Goal: Book appointment/travel/reservation

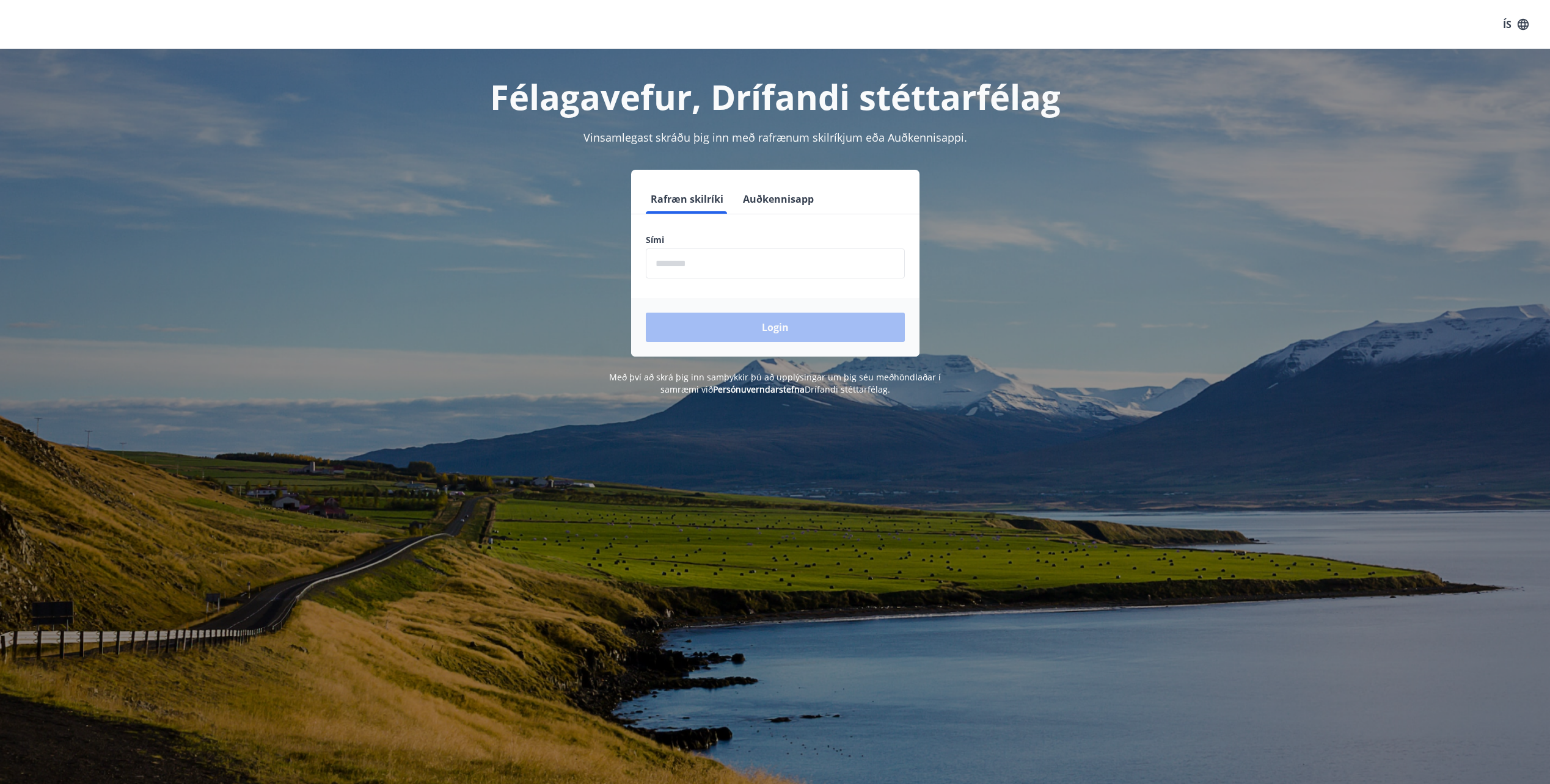
click at [708, 270] on input "phone" at bounding box center [775, 263] width 259 height 30
type input "********"
click at [792, 333] on button "Login" at bounding box center [775, 328] width 259 height 29
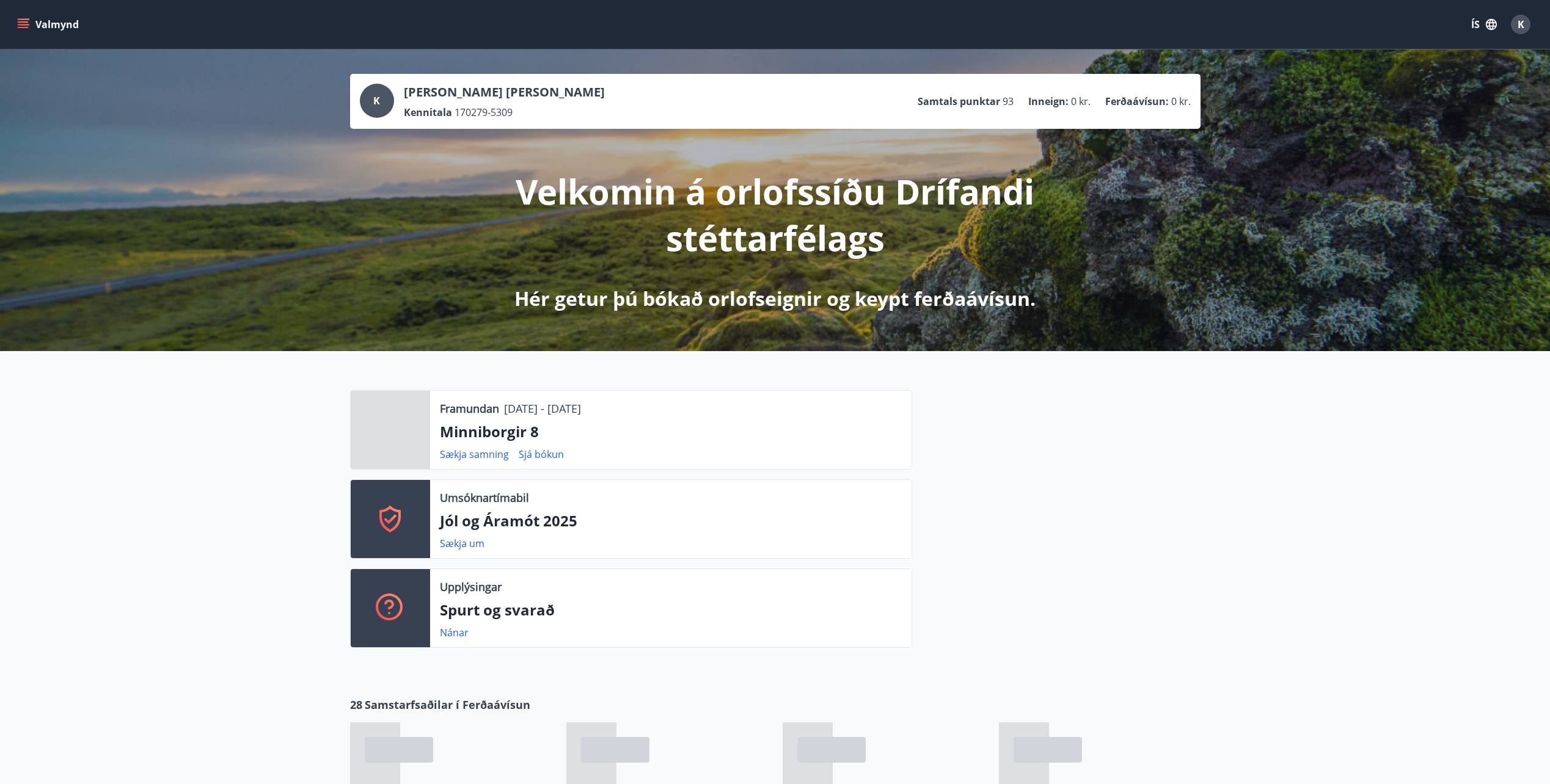
click at [20, 27] on icon "menu" at bounding box center [23, 27] width 11 height 1
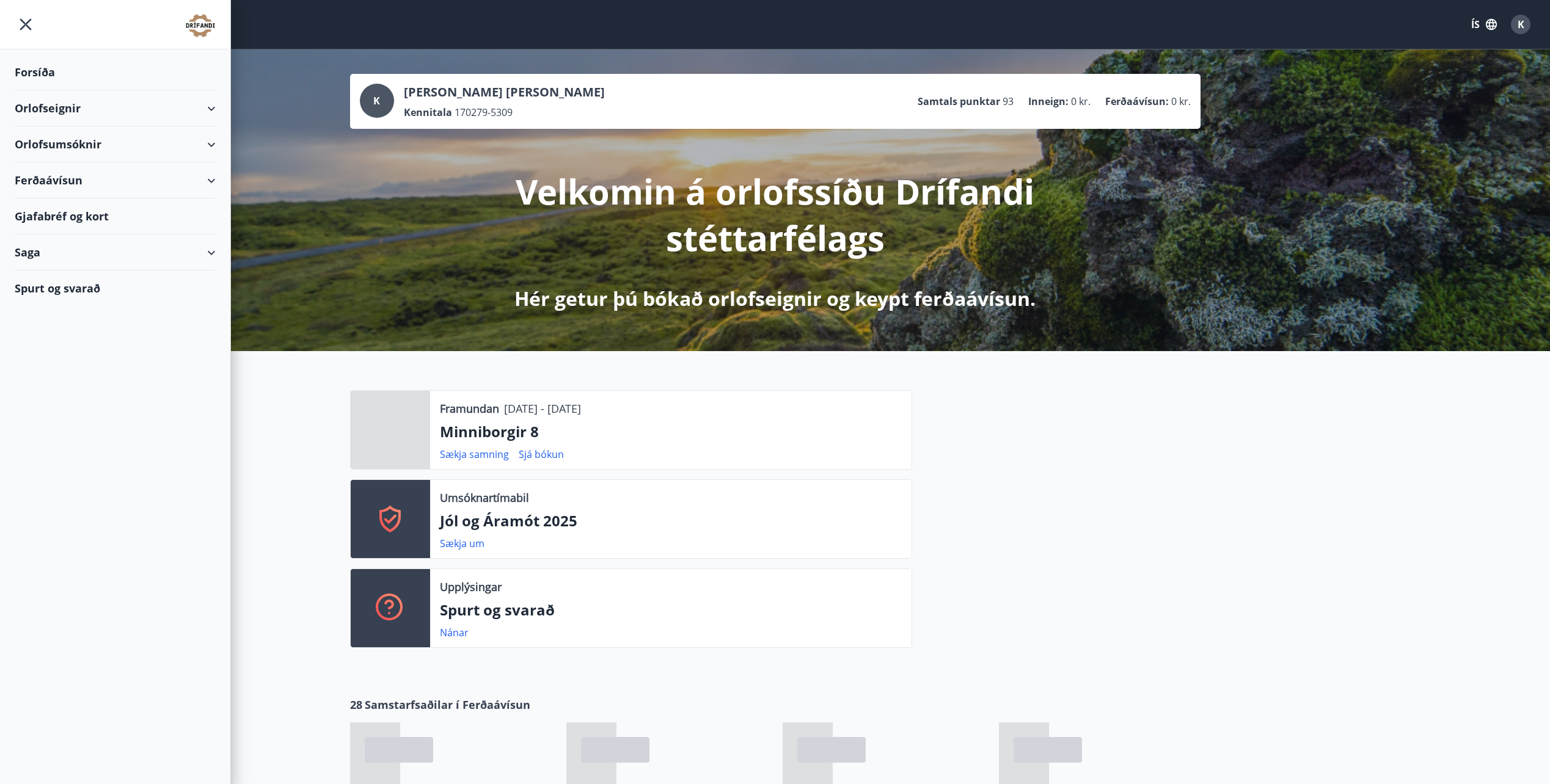
click at [209, 103] on div "Orlofseignir" at bounding box center [115, 109] width 201 height 36
click at [57, 140] on div "Framboð" at bounding box center [115, 139] width 181 height 26
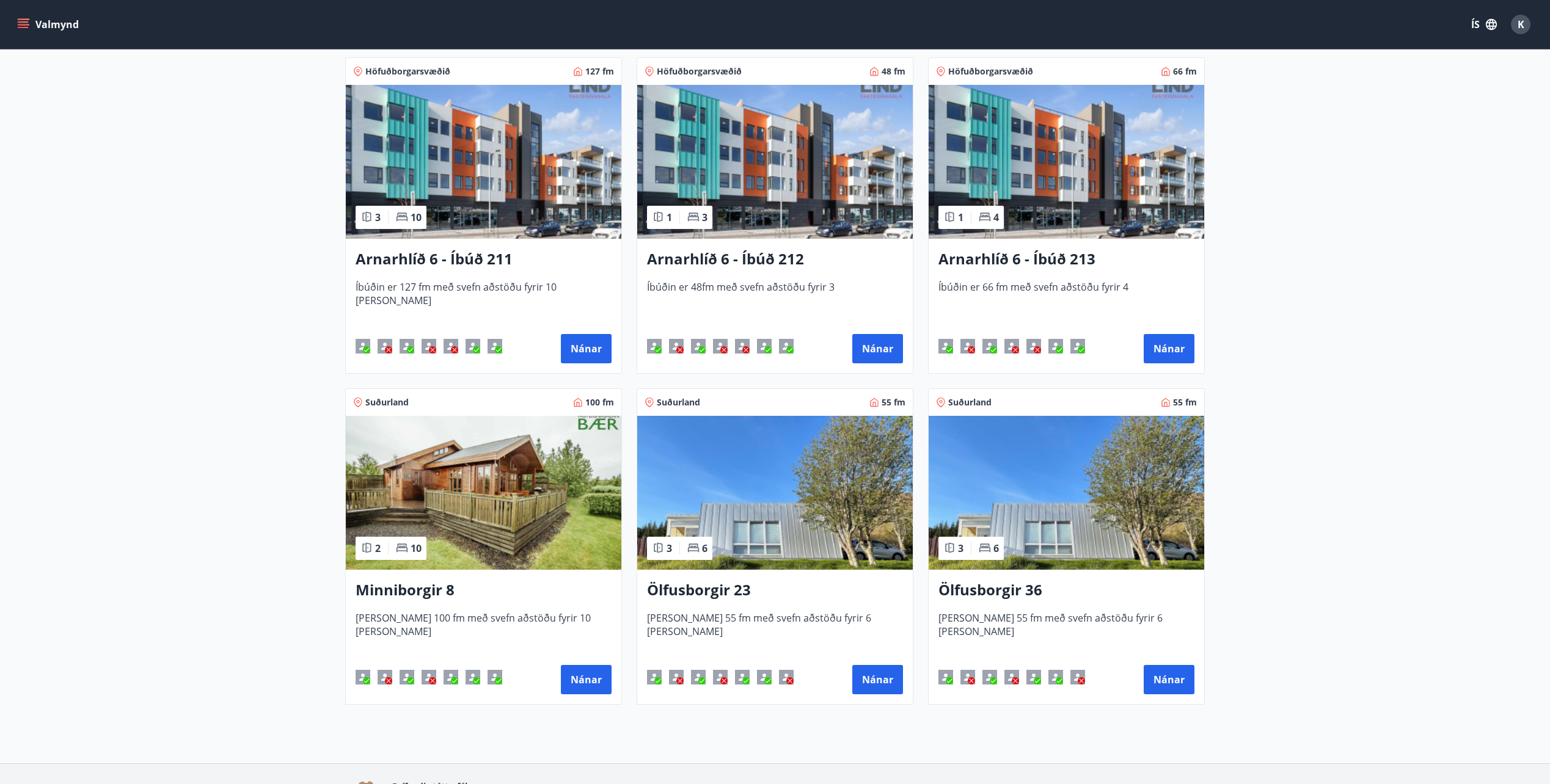
scroll to position [251, 0]
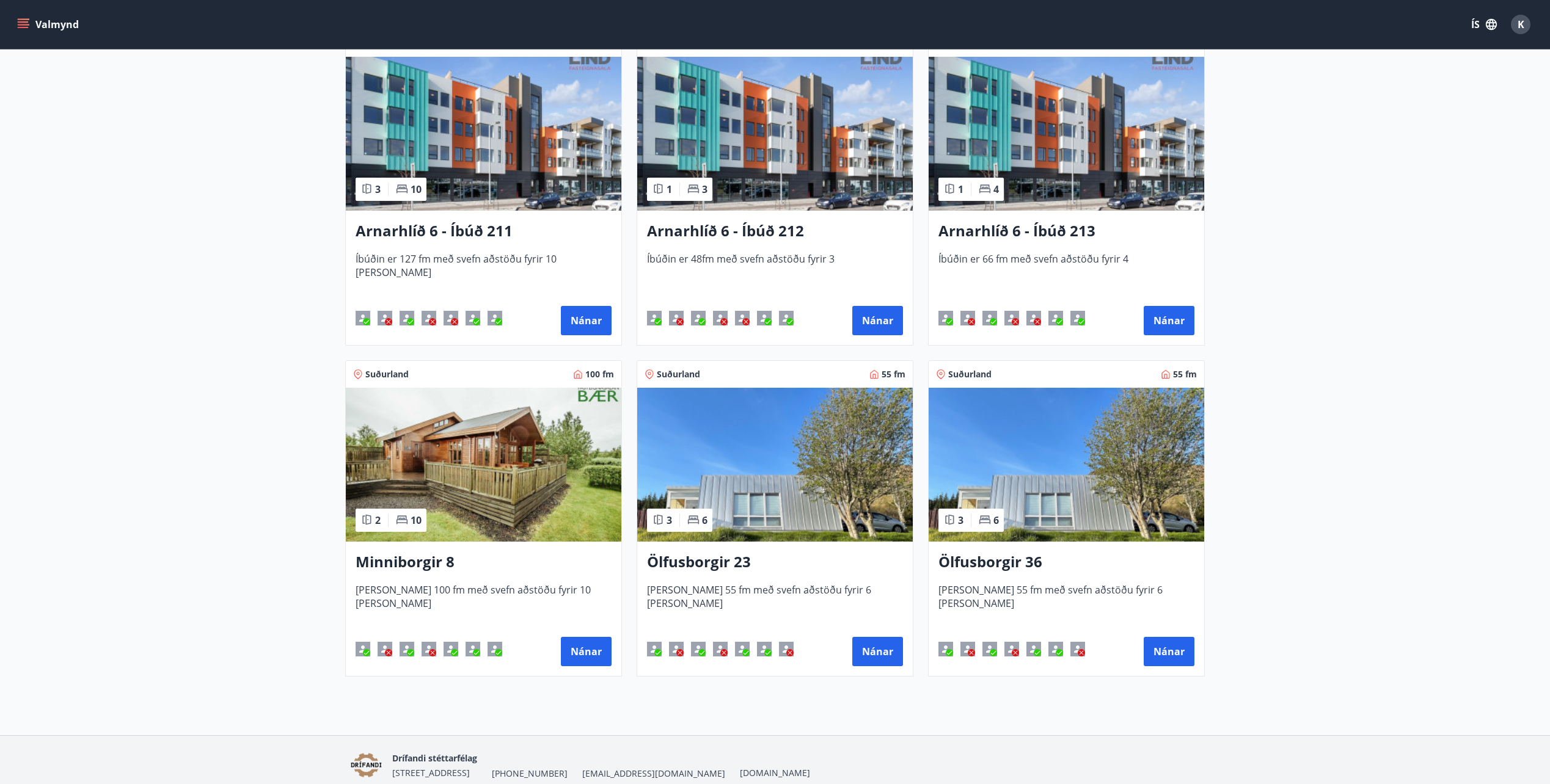
click at [387, 560] on h3 "Minniborgir 8" at bounding box center [483, 562] width 256 height 22
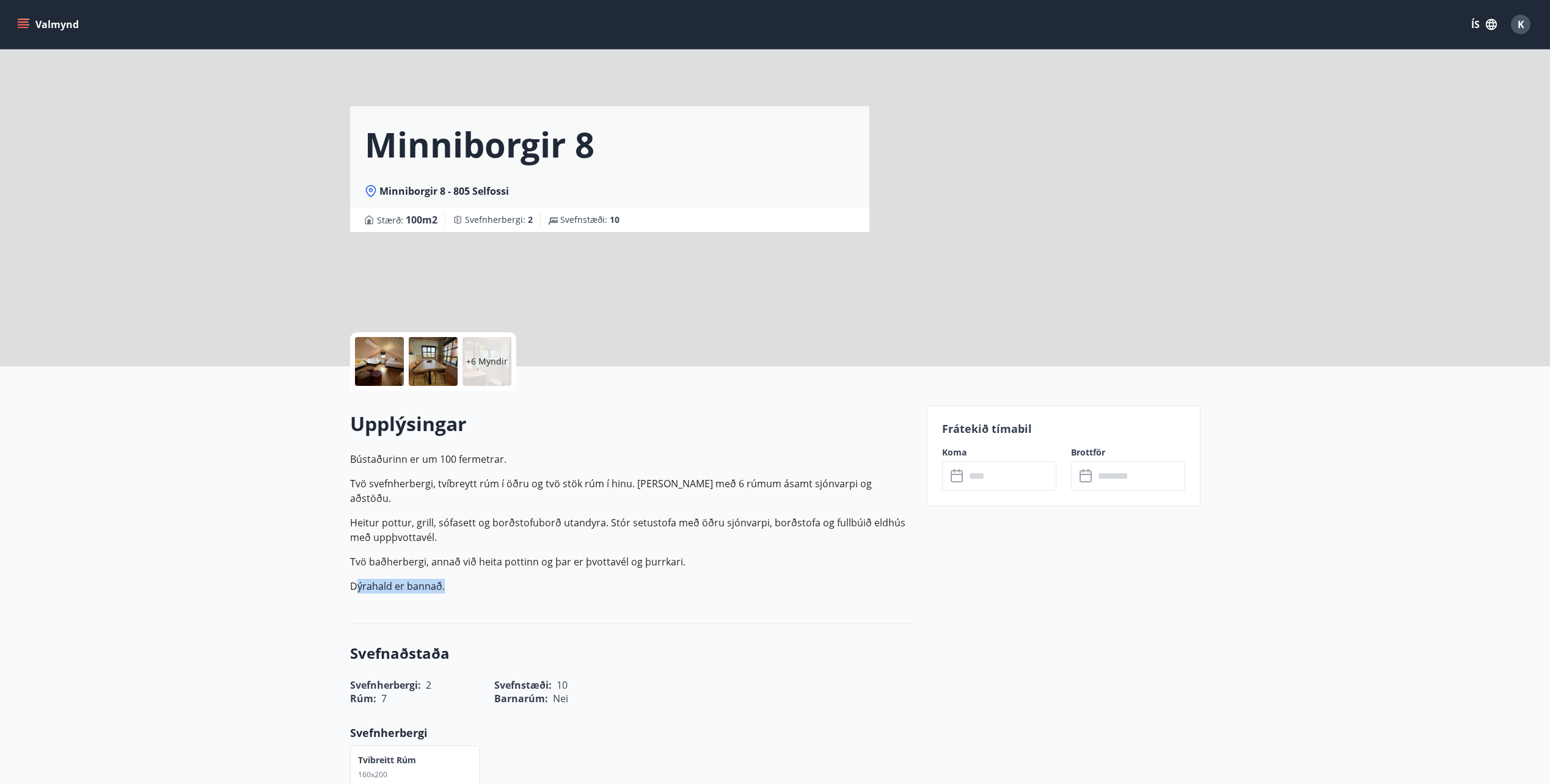
drag, startPoint x: 354, startPoint y: 573, endPoint x: 457, endPoint y: 573, distance: 103.0
click at [457, 579] on p "Dýrahald er bannað." at bounding box center [631, 586] width 562 height 15
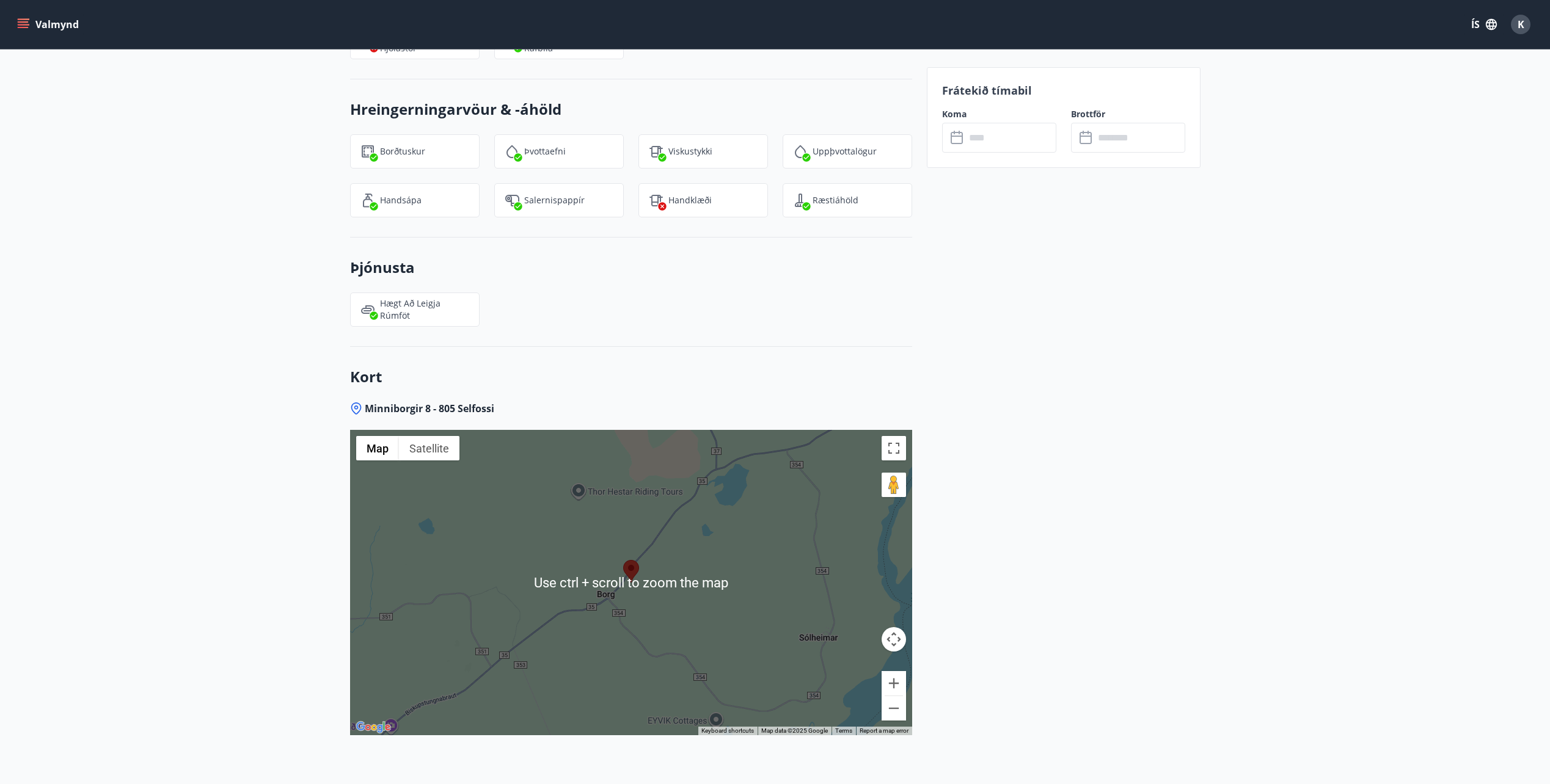
scroll to position [1543, 0]
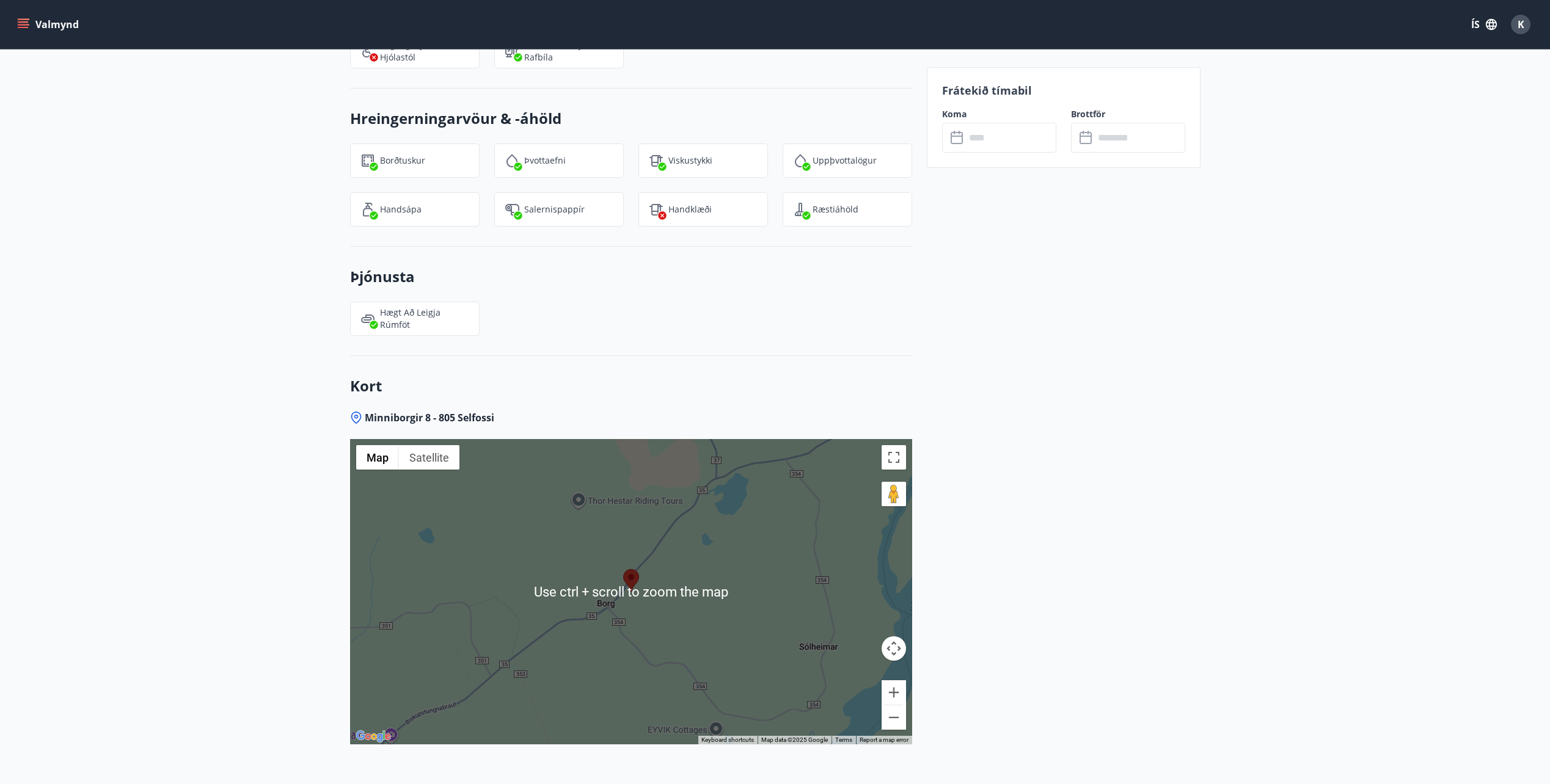
click at [792, 581] on div at bounding box center [631, 592] width 562 height 305
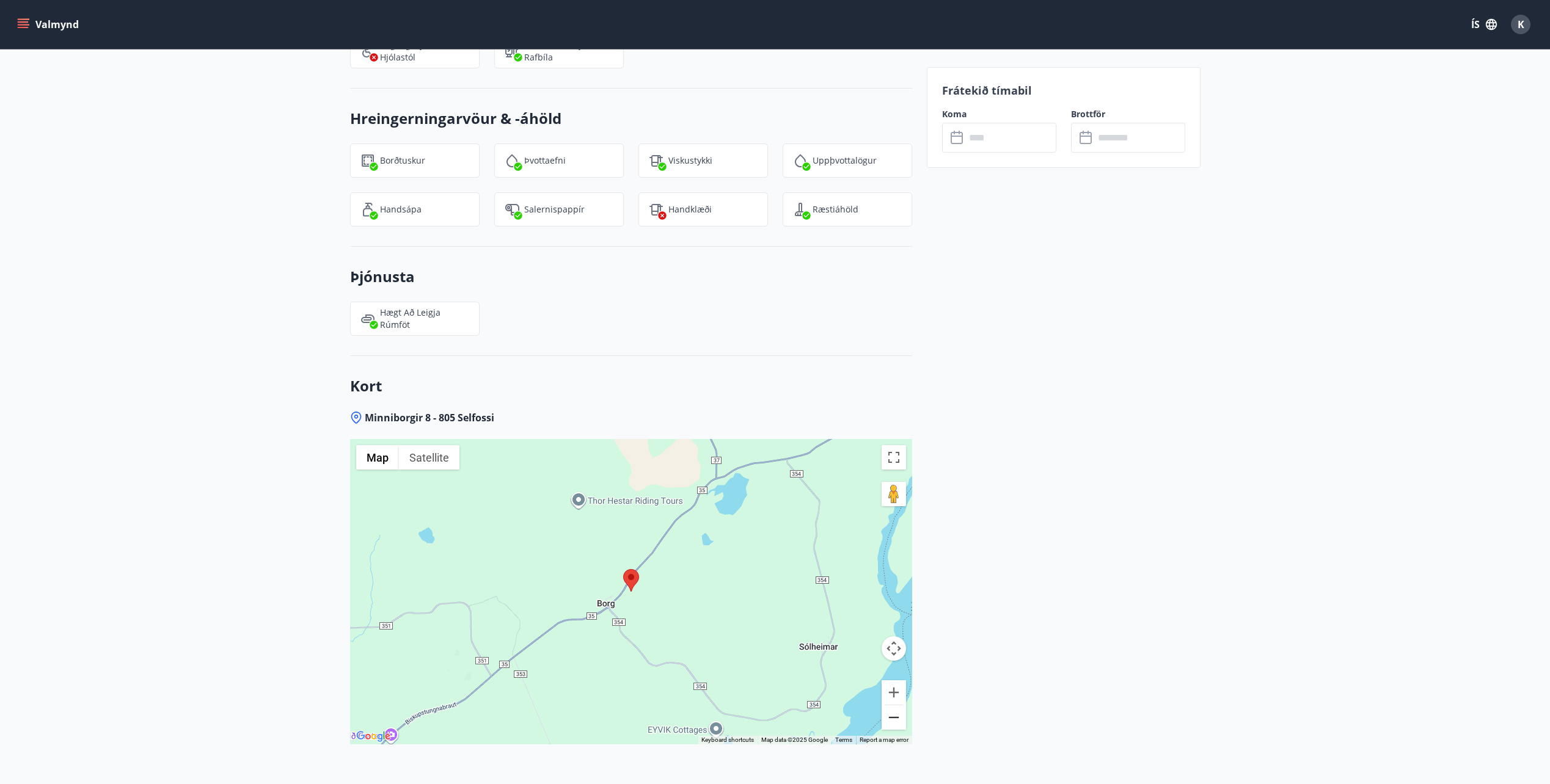
click at [894, 705] on button "Zoom out" at bounding box center [893, 718] width 24 height 24
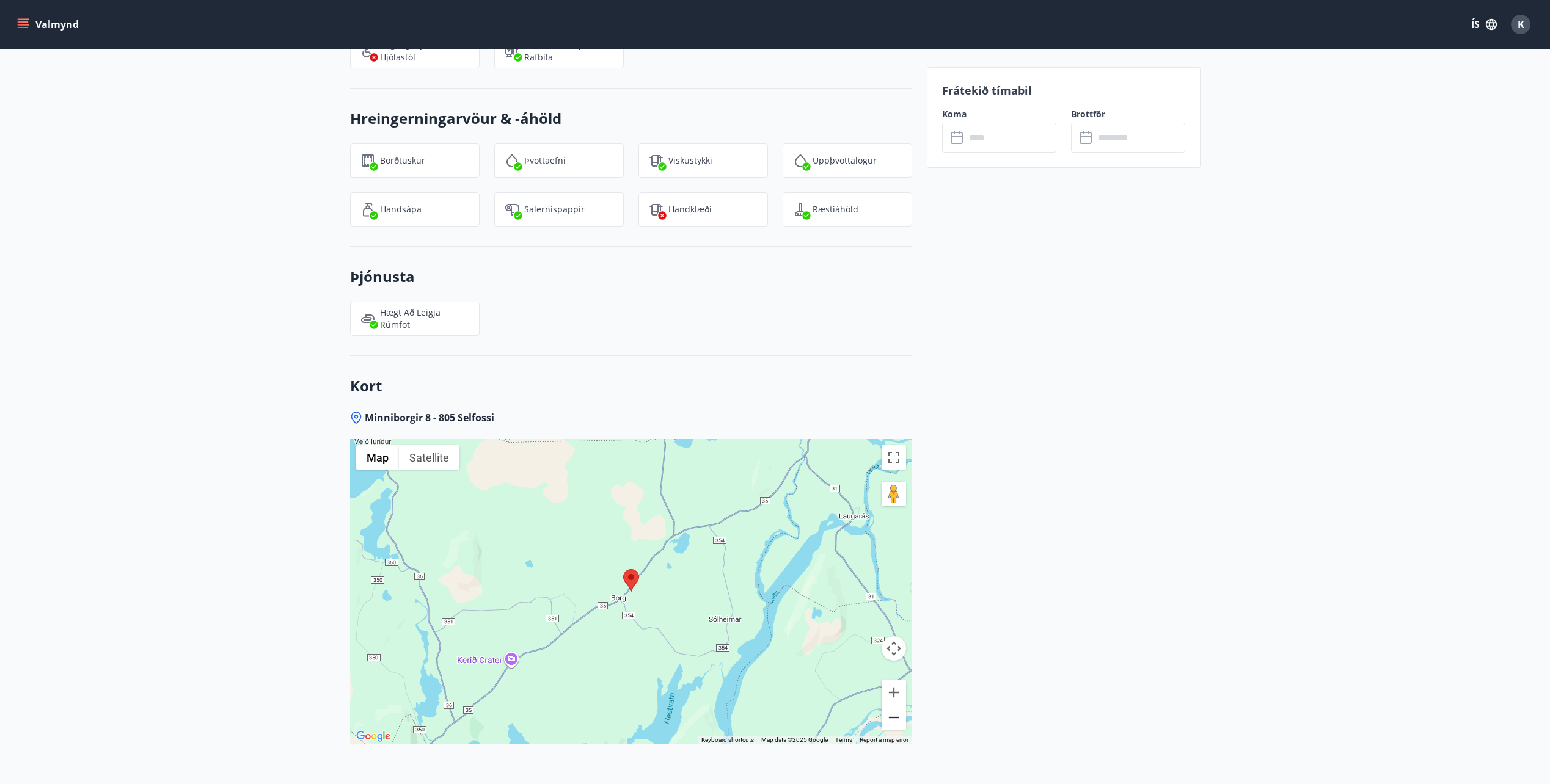
click at [894, 705] on button "Zoom out" at bounding box center [893, 718] width 24 height 24
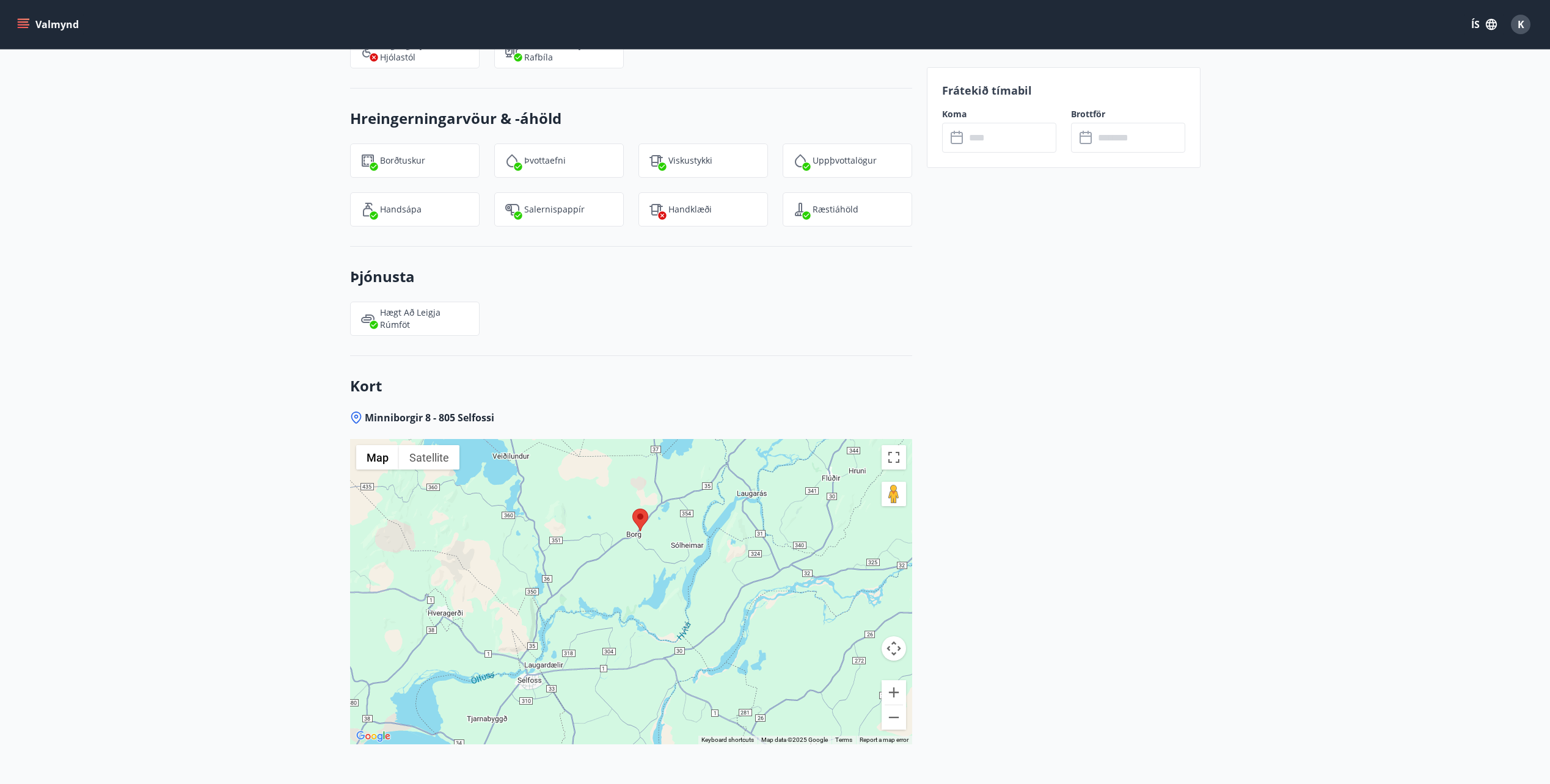
drag, startPoint x: 735, startPoint y: 658, endPoint x: 744, endPoint y: 596, distance: 62.6
click at [744, 596] on div at bounding box center [631, 592] width 562 height 305
click at [893, 681] on button "Zoom in" at bounding box center [893, 693] width 24 height 24
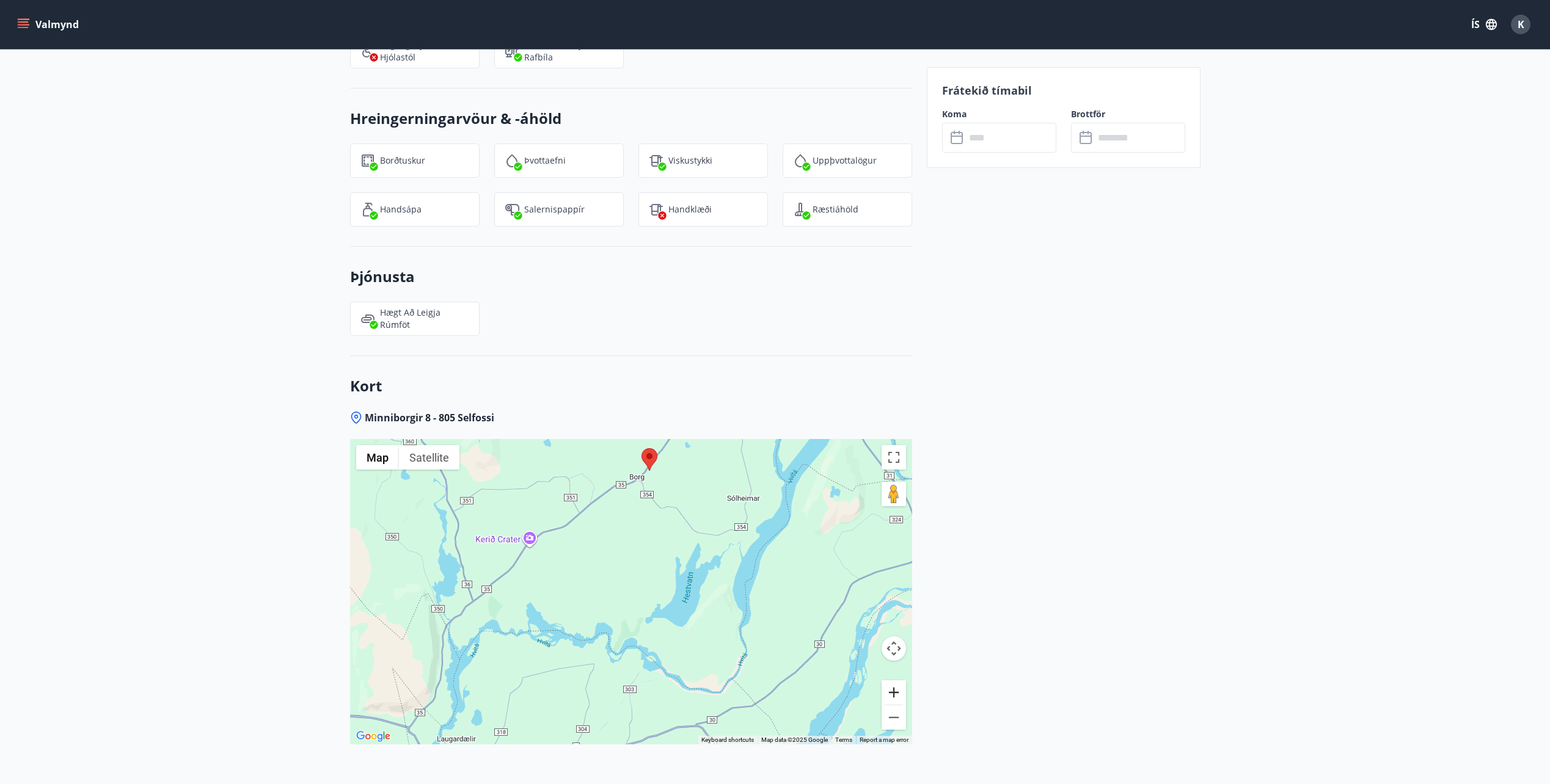
click at [895, 681] on button "Zoom in" at bounding box center [893, 693] width 24 height 24
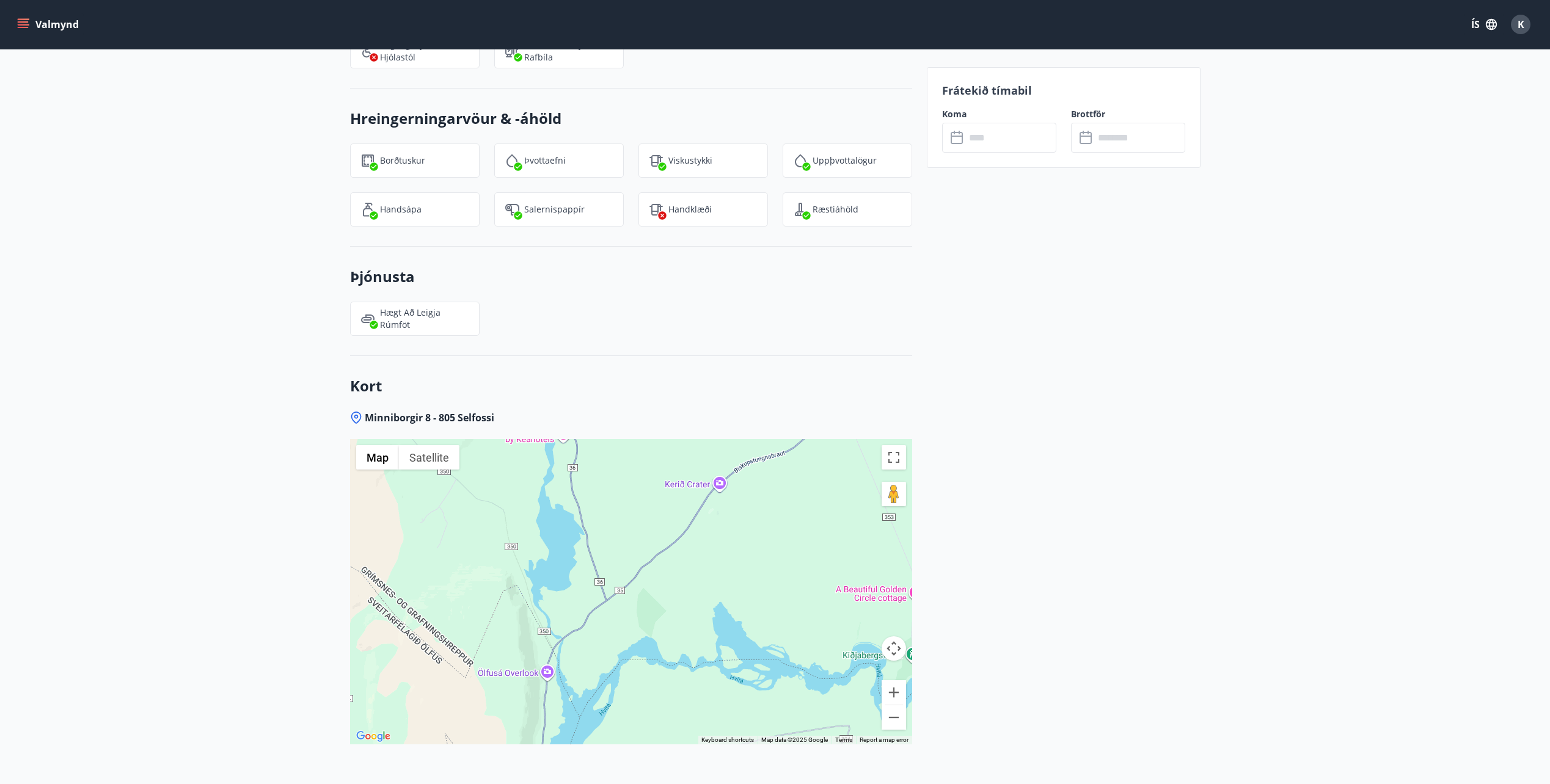
drag, startPoint x: 543, startPoint y: 617, endPoint x: 837, endPoint y: 607, distance: 294.2
click at [837, 607] on div at bounding box center [631, 592] width 562 height 305
click at [892, 681] on button "Zoom in" at bounding box center [893, 693] width 24 height 24
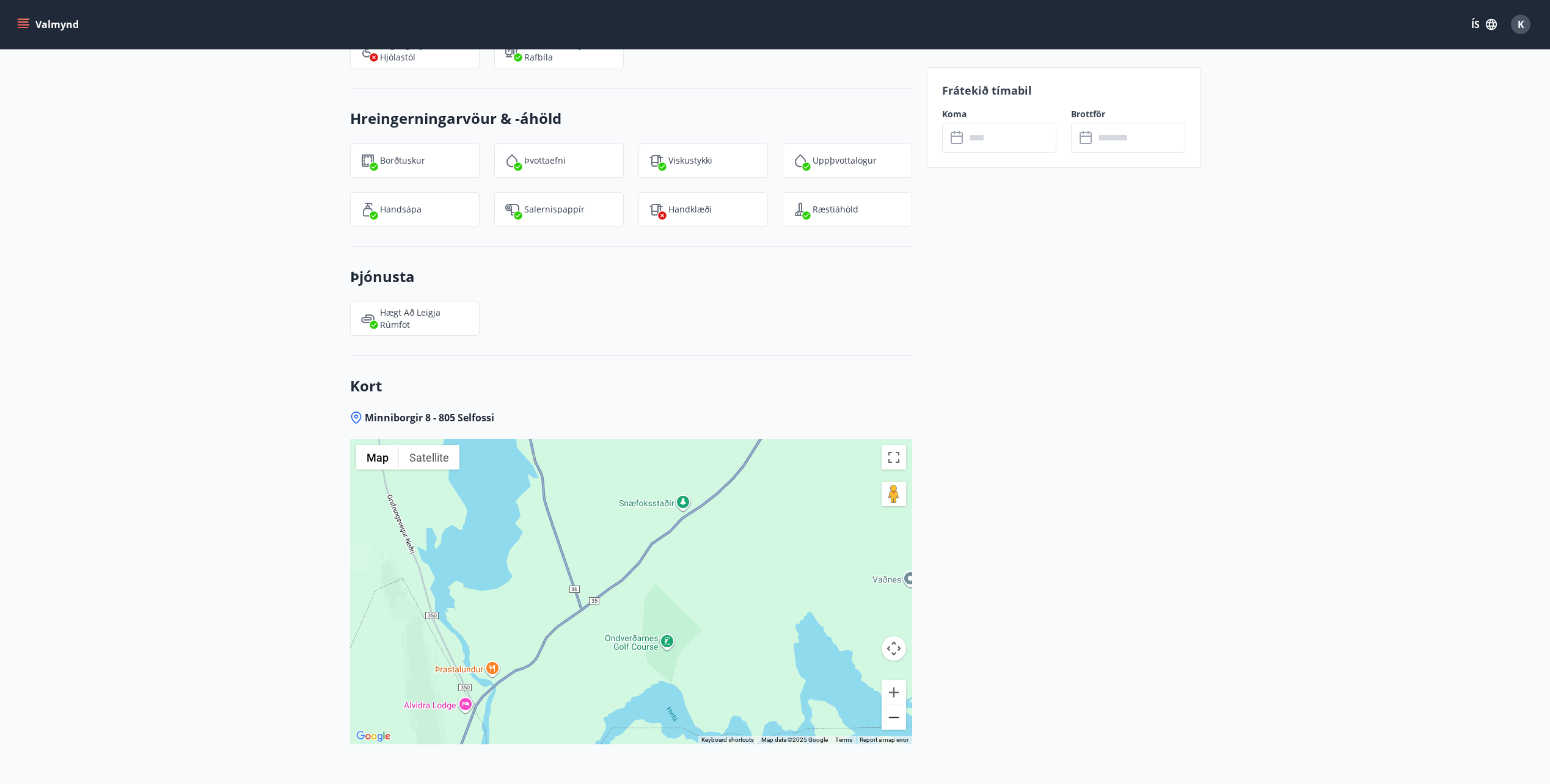
click at [893, 705] on button "Zoom out" at bounding box center [893, 718] width 24 height 24
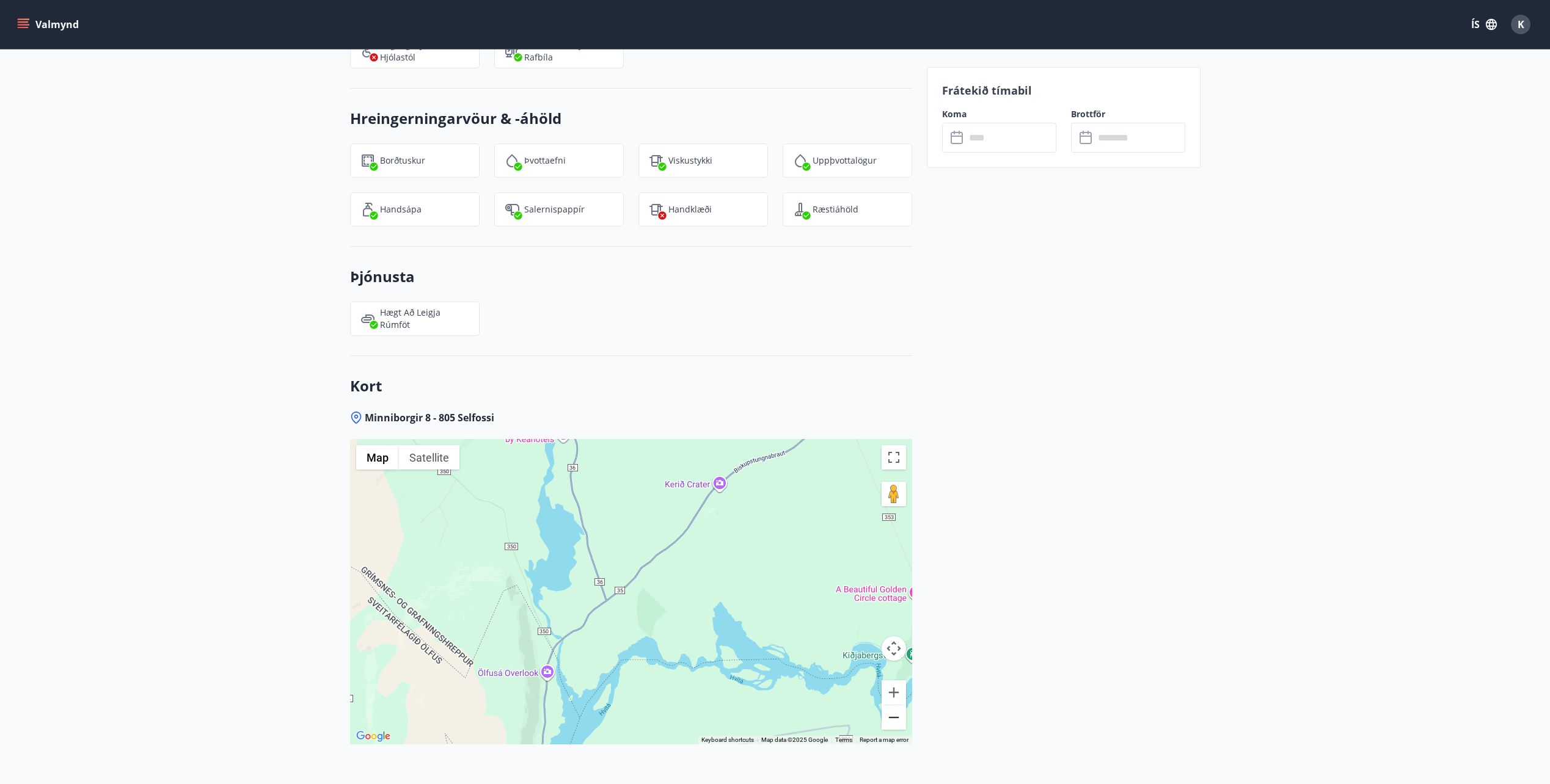
click at [893, 705] on button "Zoom out" at bounding box center [893, 718] width 24 height 24
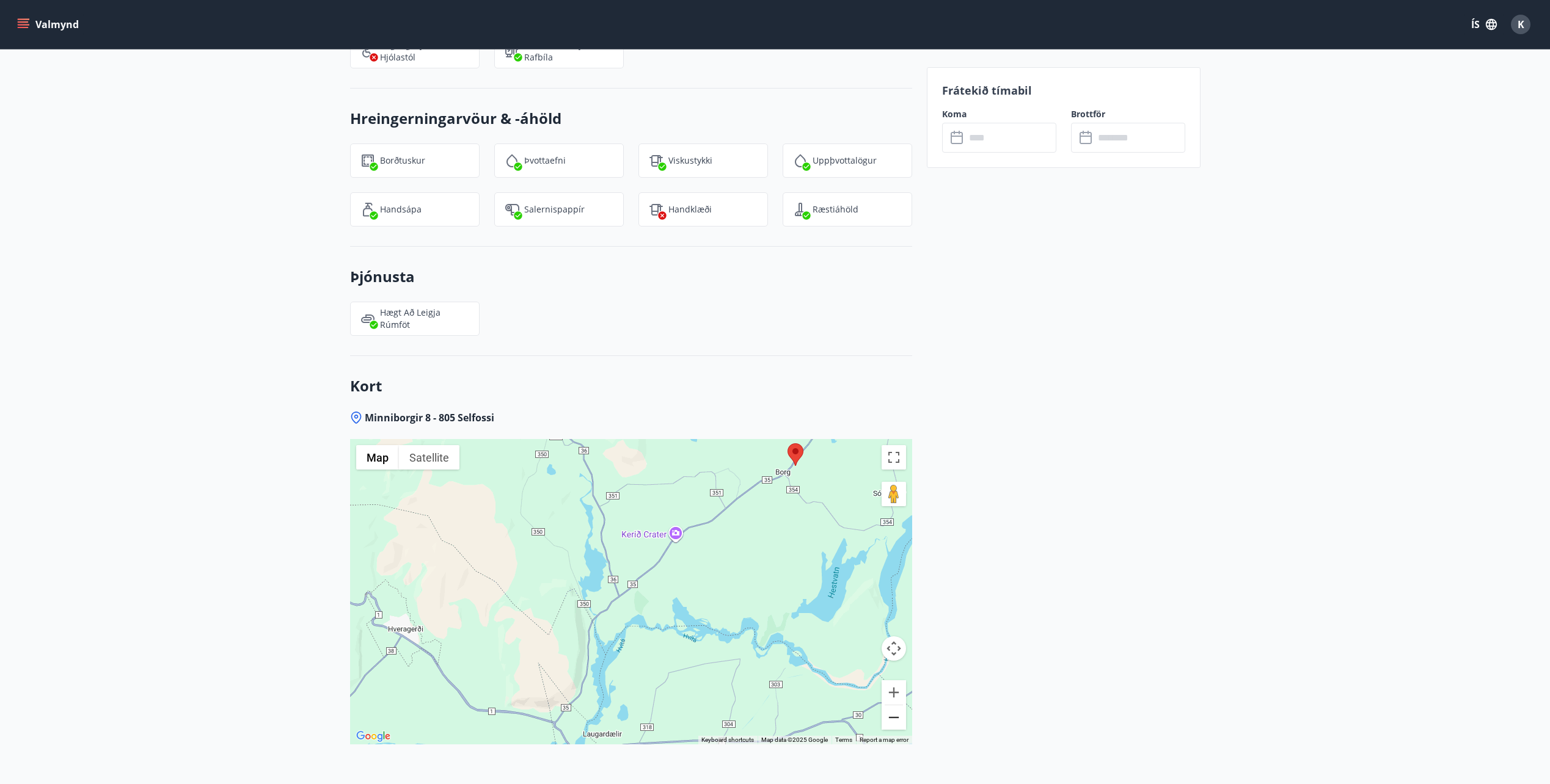
click at [893, 705] on button "Zoom out" at bounding box center [893, 718] width 24 height 24
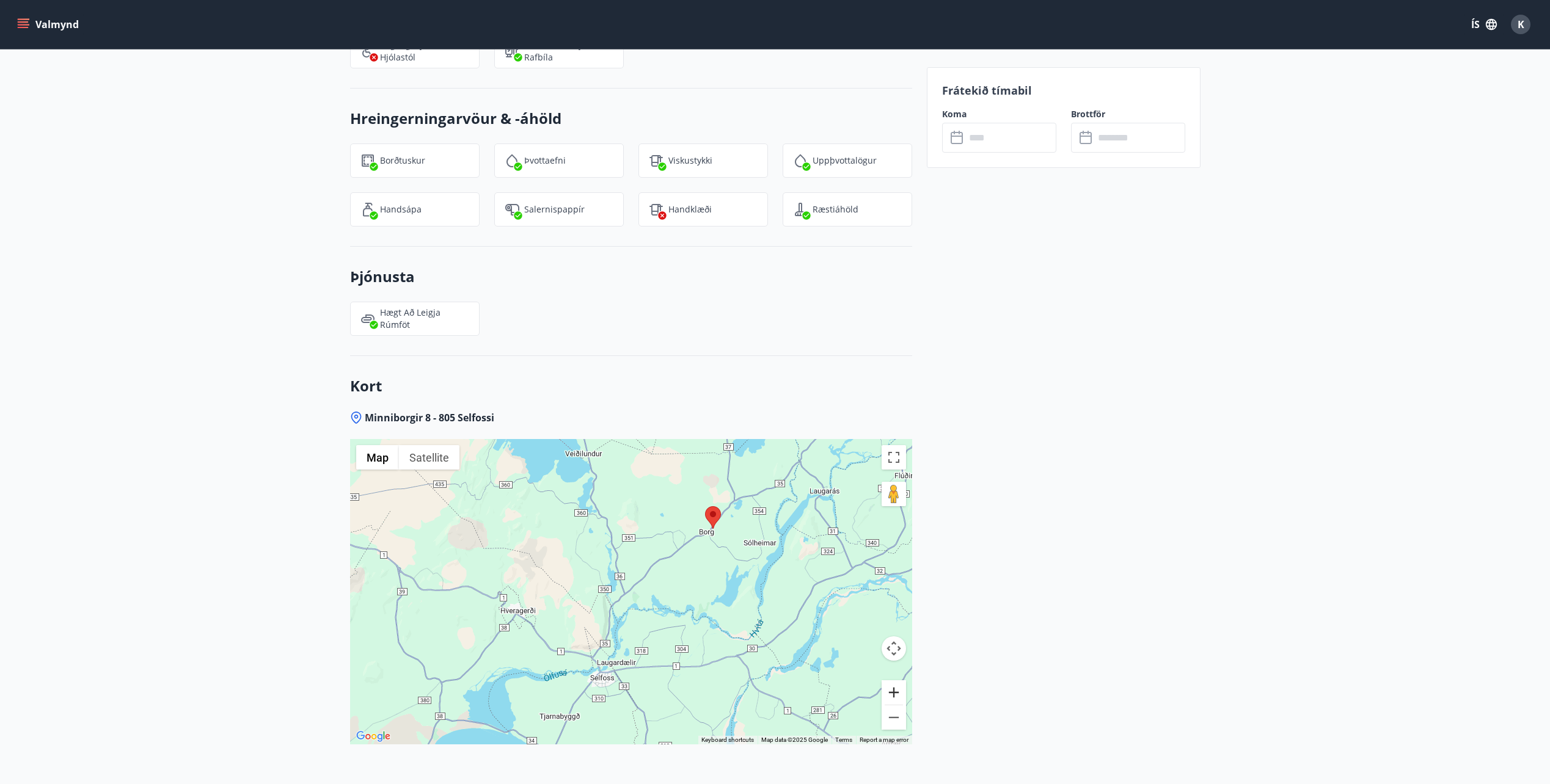
click at [890, 681] on button "Zoom in" at bounding box center [893, 693] width 24 height 24
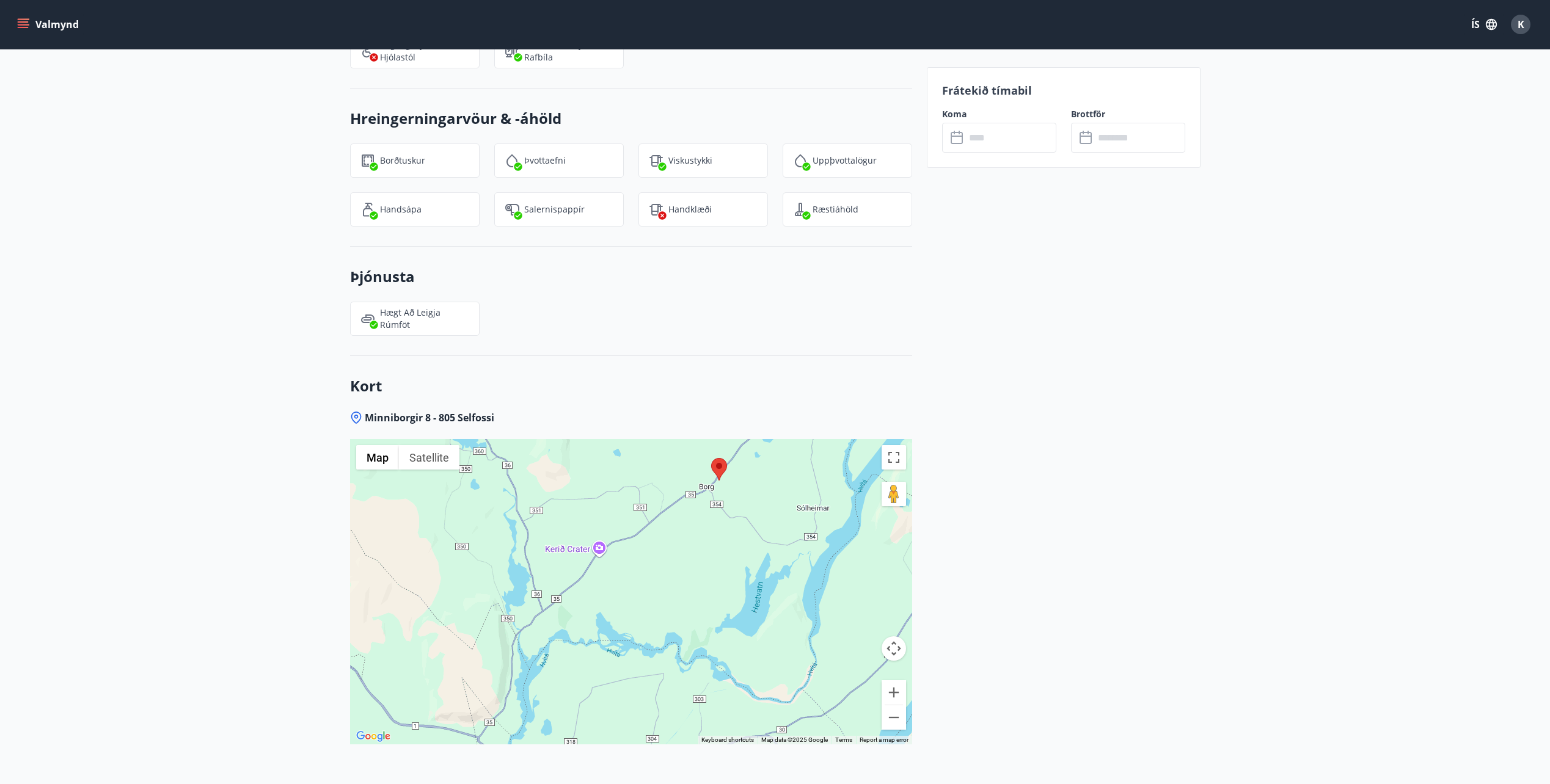
drag, startPoint x: 784, startPoint y: 644, endPoint x: 707, endPoint y: 658, distance: 78.3
click at [707, 658] on div at bounding box center [631, 592] width 562 height 305
click at [893, 681] on button "Zoom in" at bounding box center [893, 693] width 24 height 24
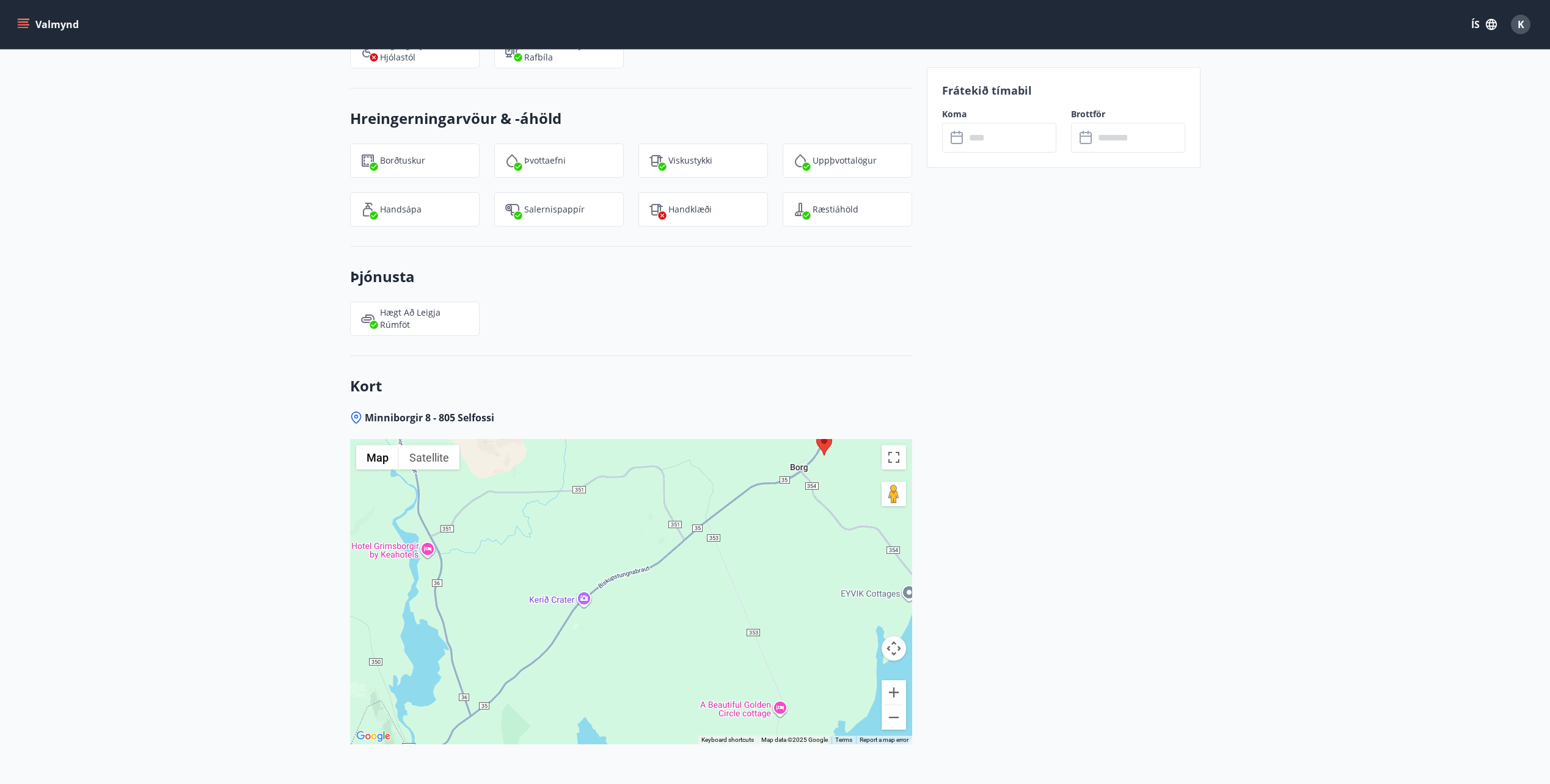
drag, startPoint x: 694, startPoint y: 594, endPoint x: 710, endPoint y: 681, distance: 88.5
click at [710, 681] on div at bounding box center [631, 592] width 562 height 305
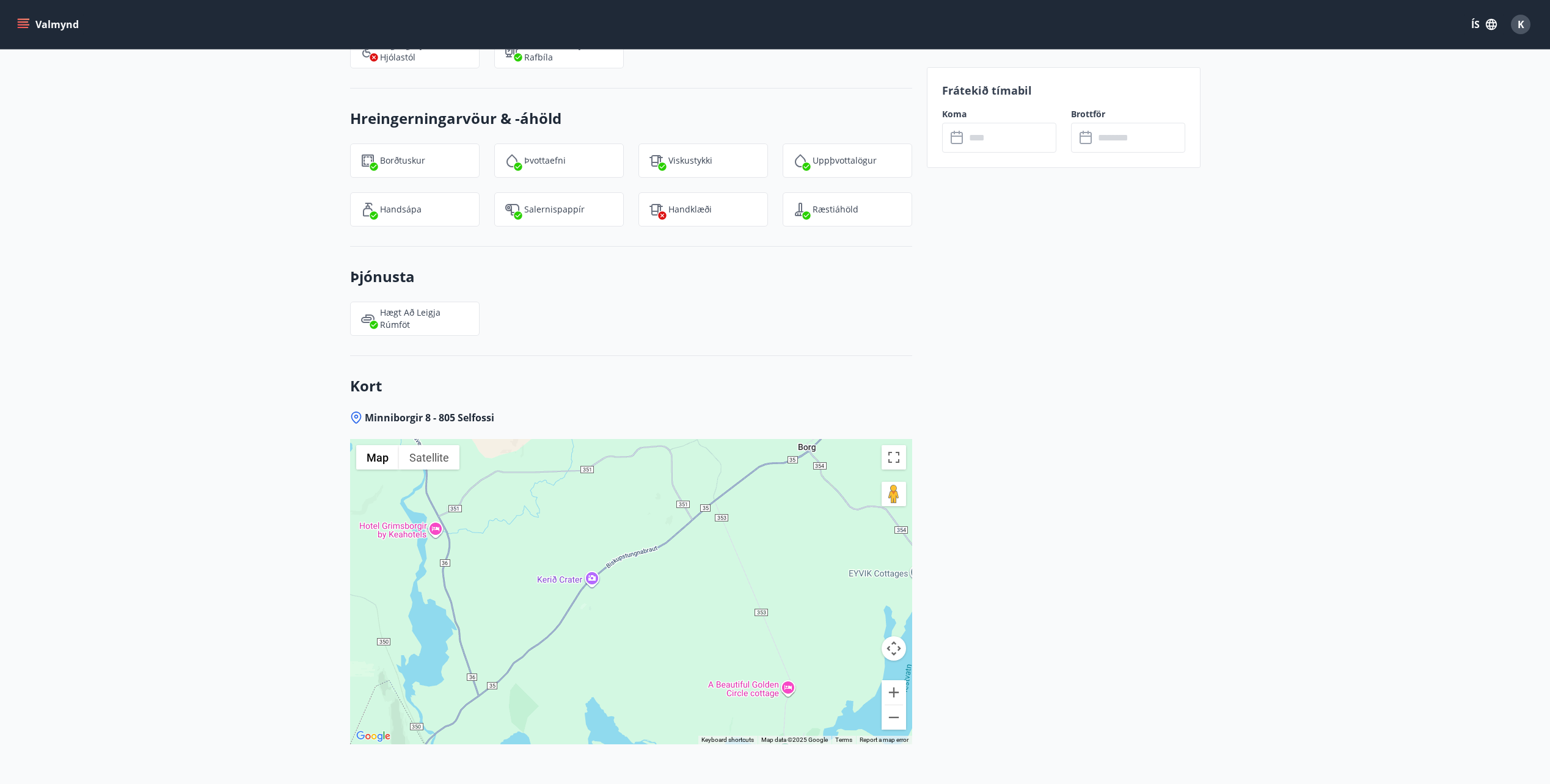
click at [680, 626] on div at bounding box center [631, 592] width 562 height 305
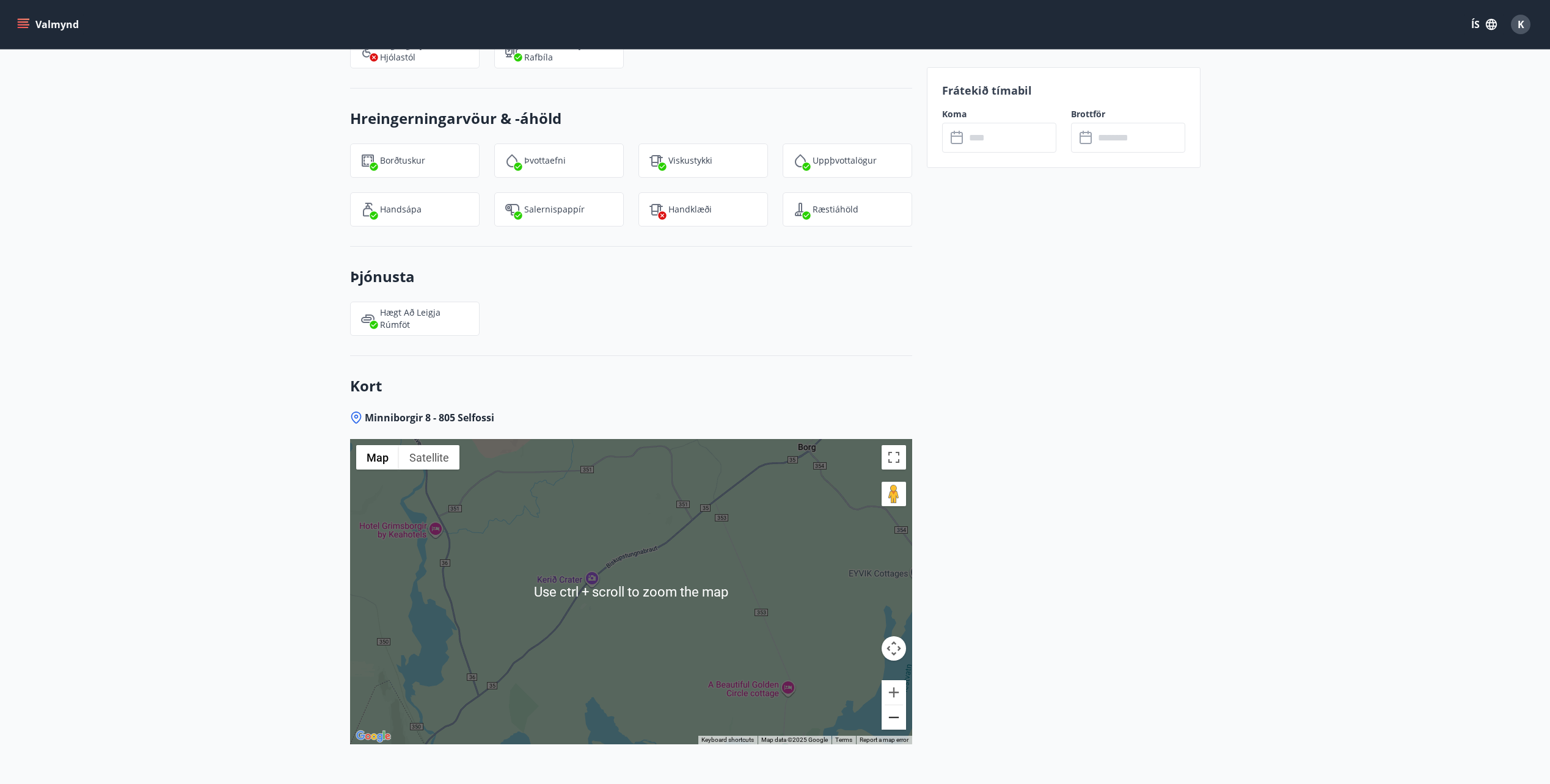
click at [897, 706] on button "Zoom out" at bounding box center [893, 718] width 24 height 24
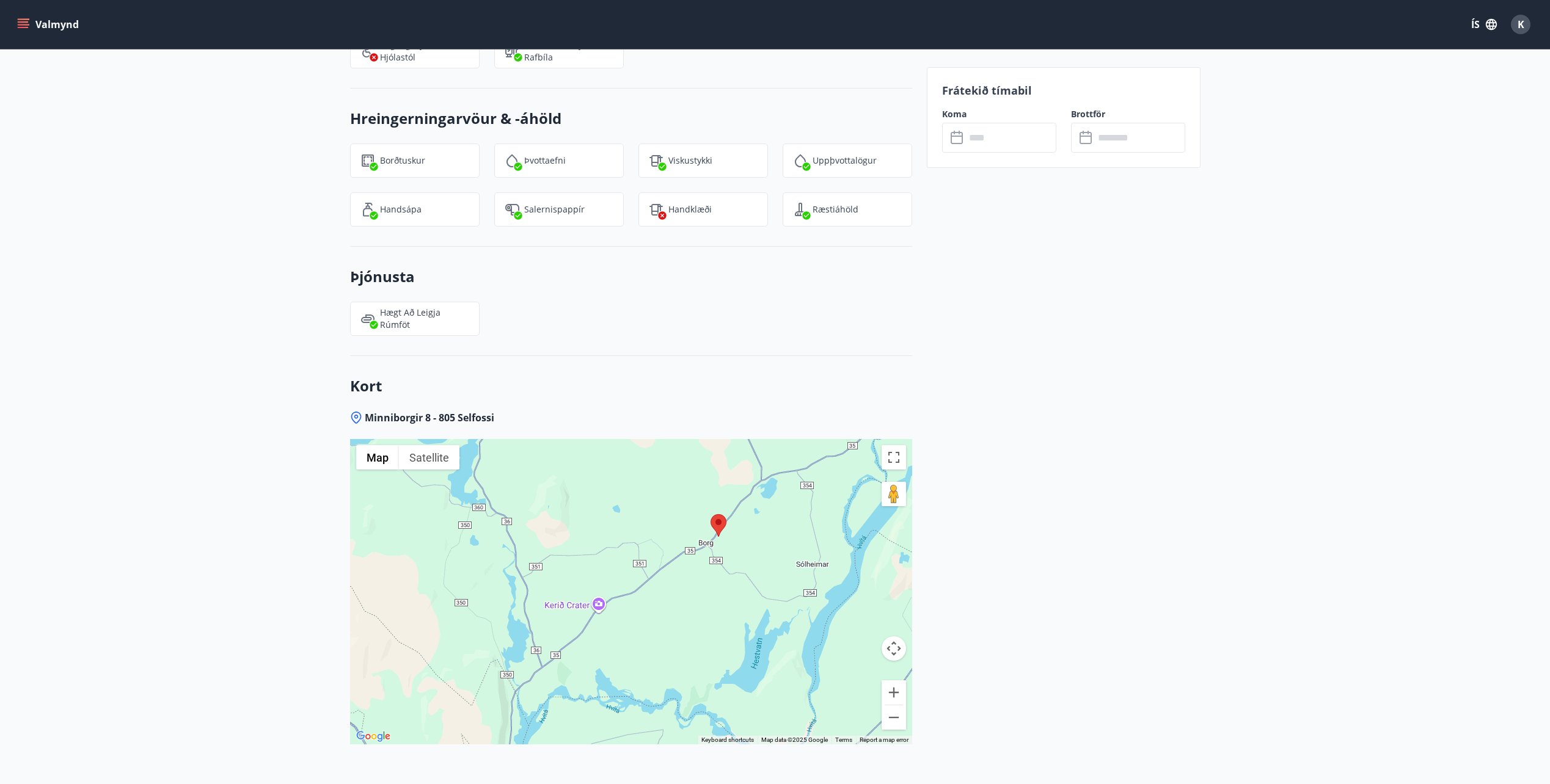
drag, startPoint x: 768, startPoint y: 612, endPoint x: 754, endPoint y: 637, distance: 28.7
click at [754, 637] on div at bounding box center [631, 592] width 562 height 305
click at [756, 633] on div at bounding box center [631, 592] width 562 height 305
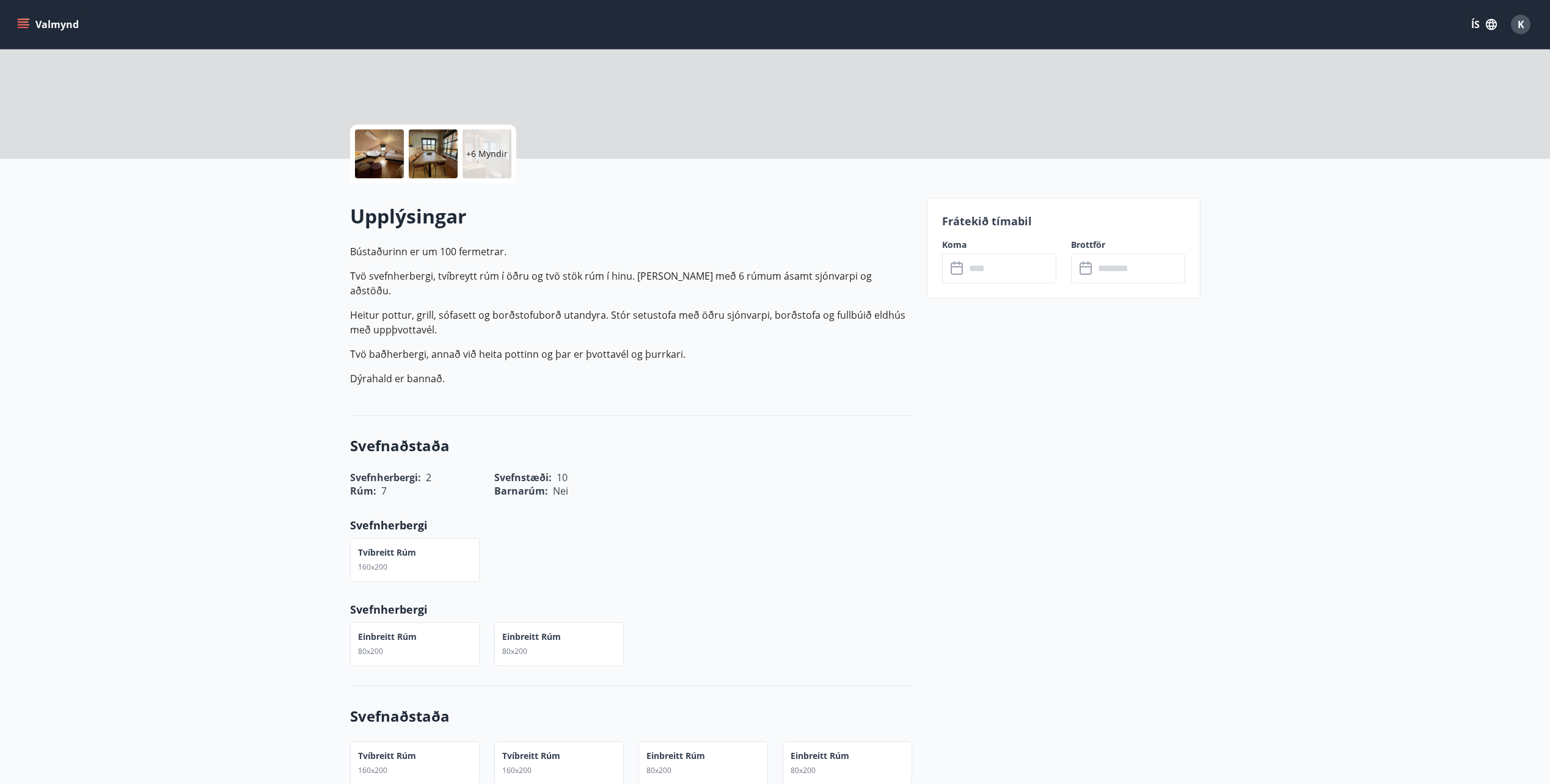
scroll to position [229, 0]
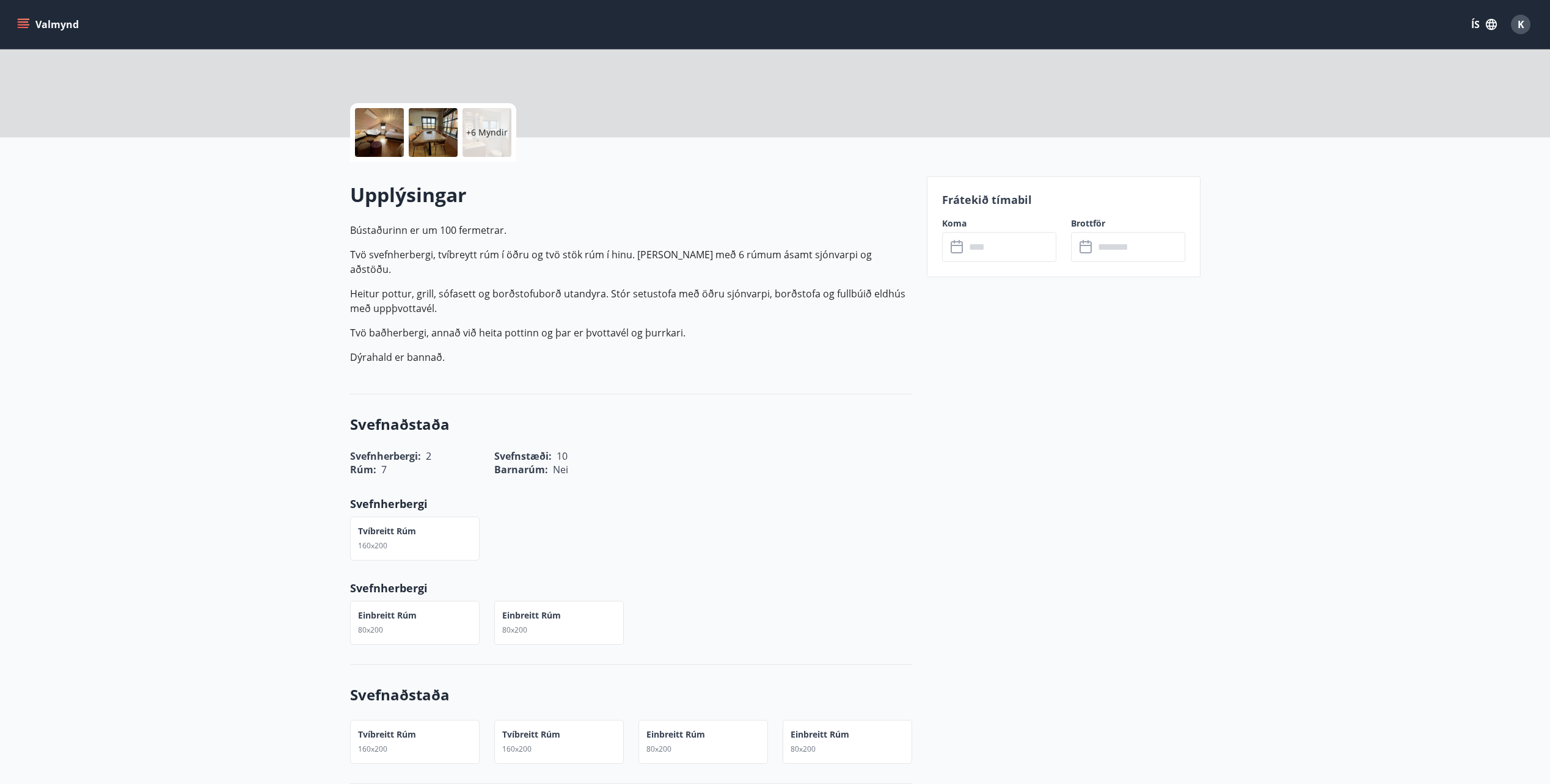
click at [611, 350] on p "Dýrahald er bannað." at bounding box center [631, 357] width 562 height 15
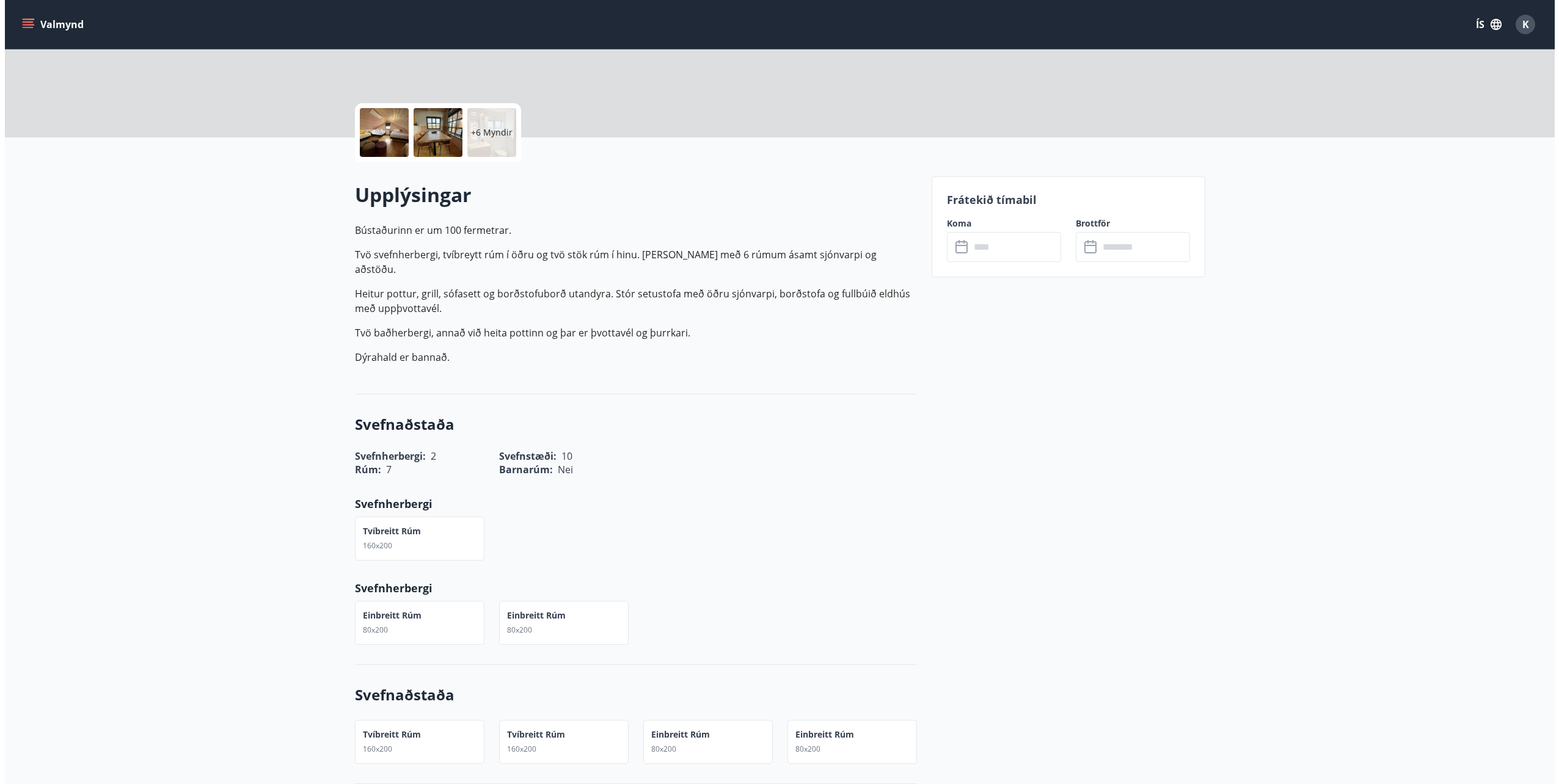
scroll to position [290, 0]
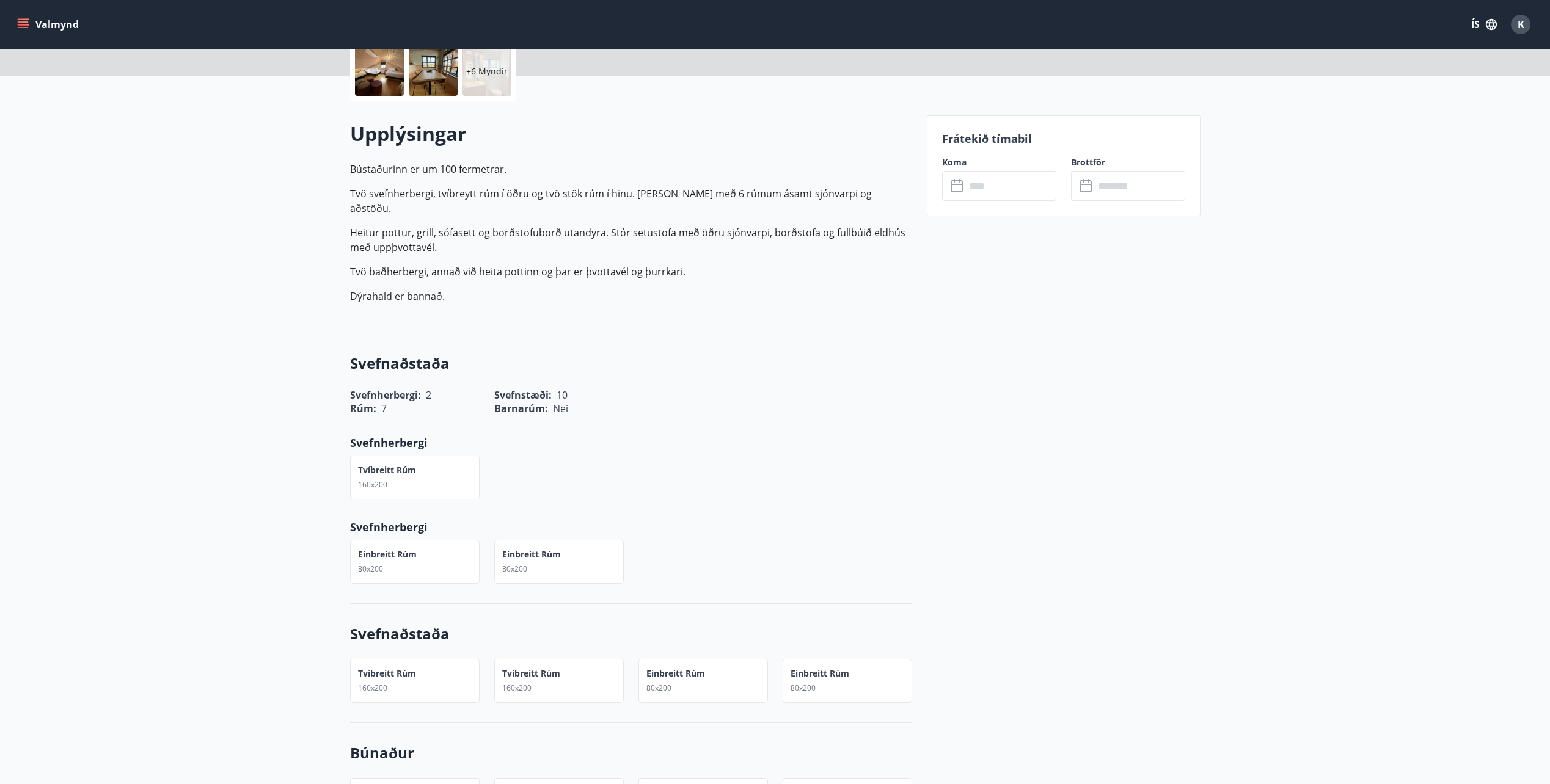
click at [476, 73] on p "+6 Myndir" at bounding box center [487, 71] width 42 height 12
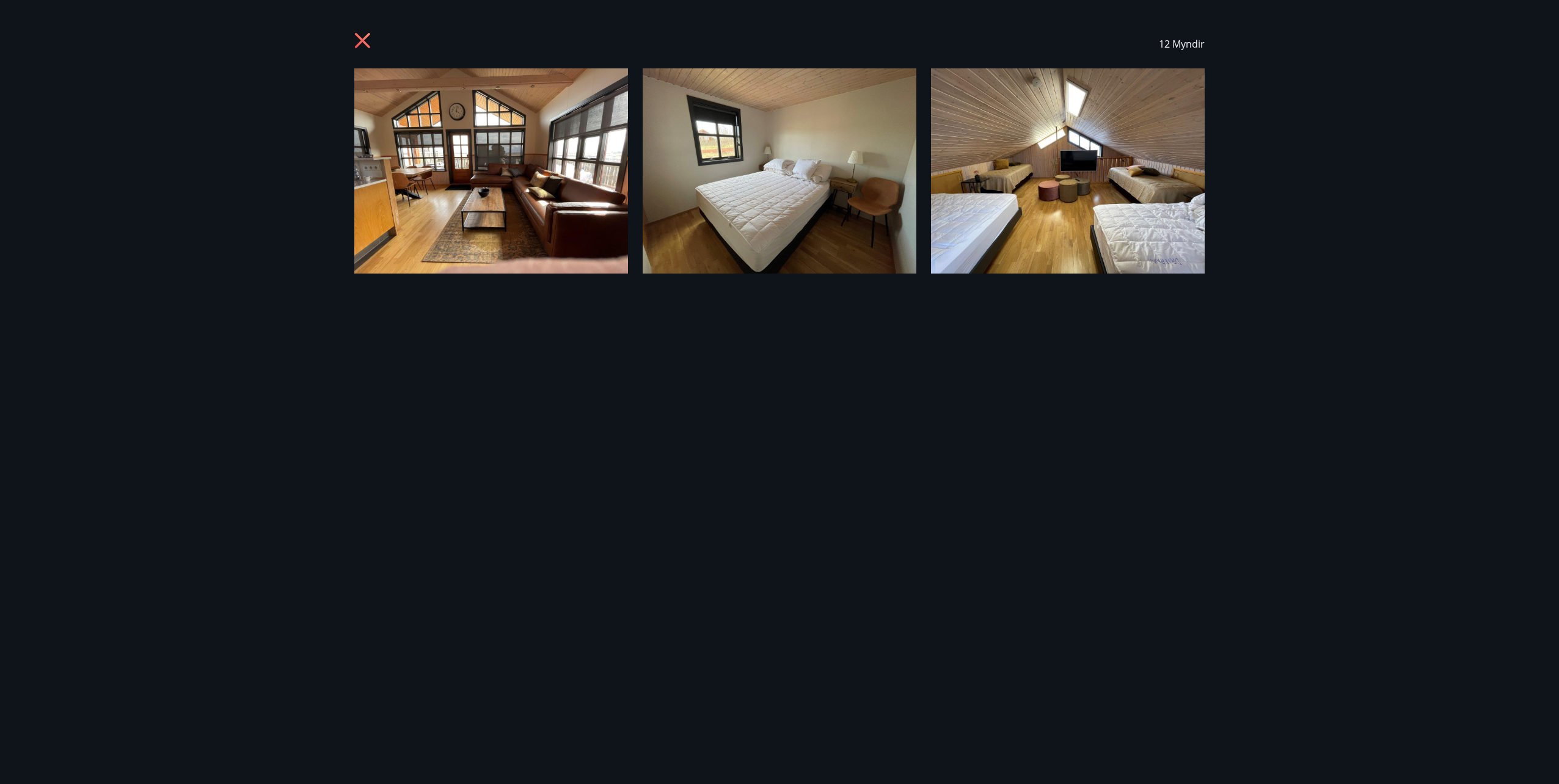
click at [1086, 333] on div "12 Myndir" at bounding box center [779, 392] width 879 height 745
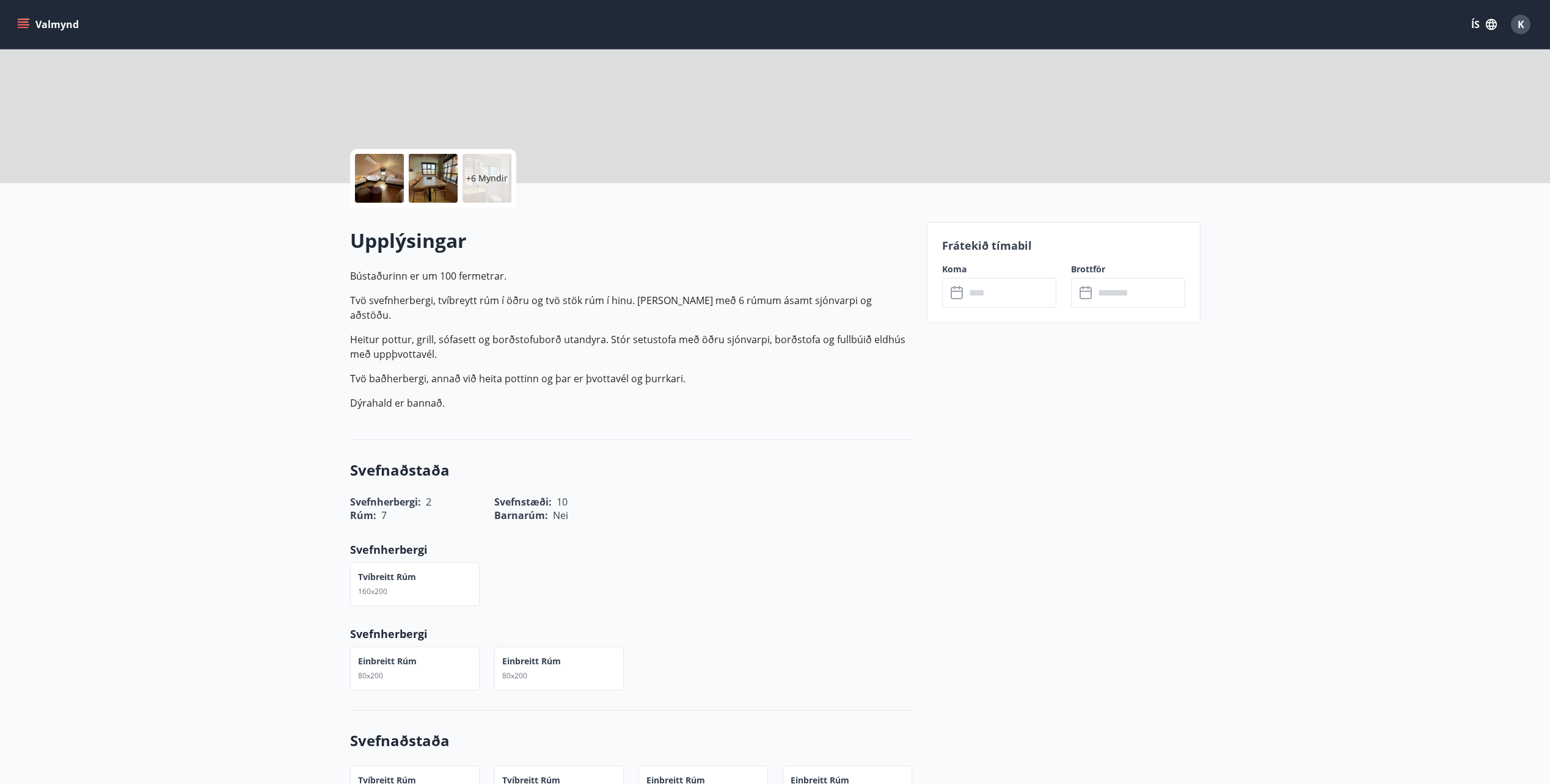
scroll to position [122, 0]
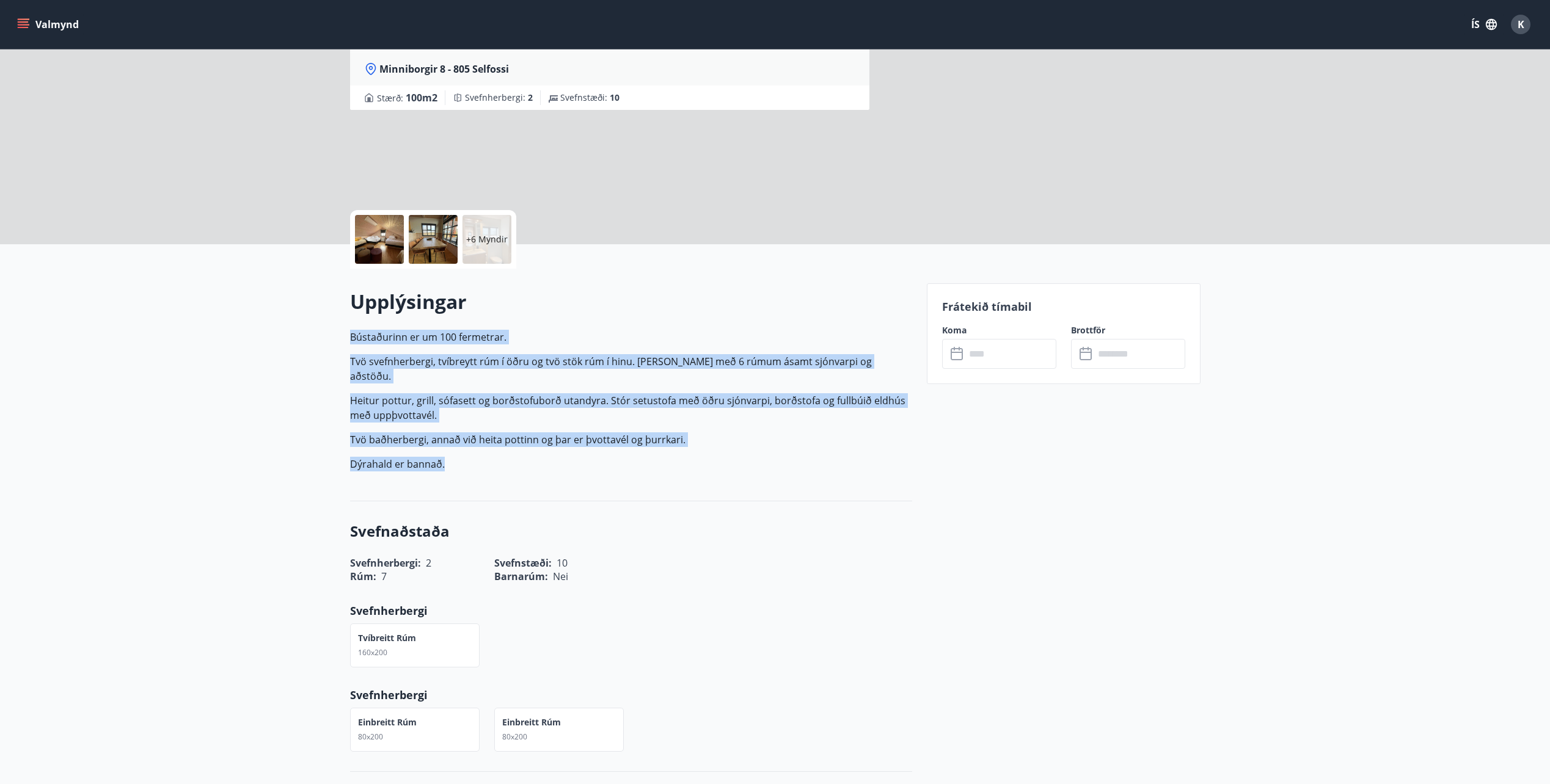
drag, startPoint x: 346, startPoint y: 340, endPoint x: 570, endPoint y: 452, distance: 250.4
click at [570, 456] on p "Dýrahald er bannað." at bounding box center [631, 464] width 562 height 15
drag, startPoint x: 570, startPoint y: 452, endPoint x: 377, endPoint y: 343, distance: 221.7
click at [377, 343] on p "Bústaðurinn er um 100 fermetrar. Tvö svefnherbergi, tvíbreytt rúm í öðru og tvö…" at bounding box center [631, 401] width 562 height 142
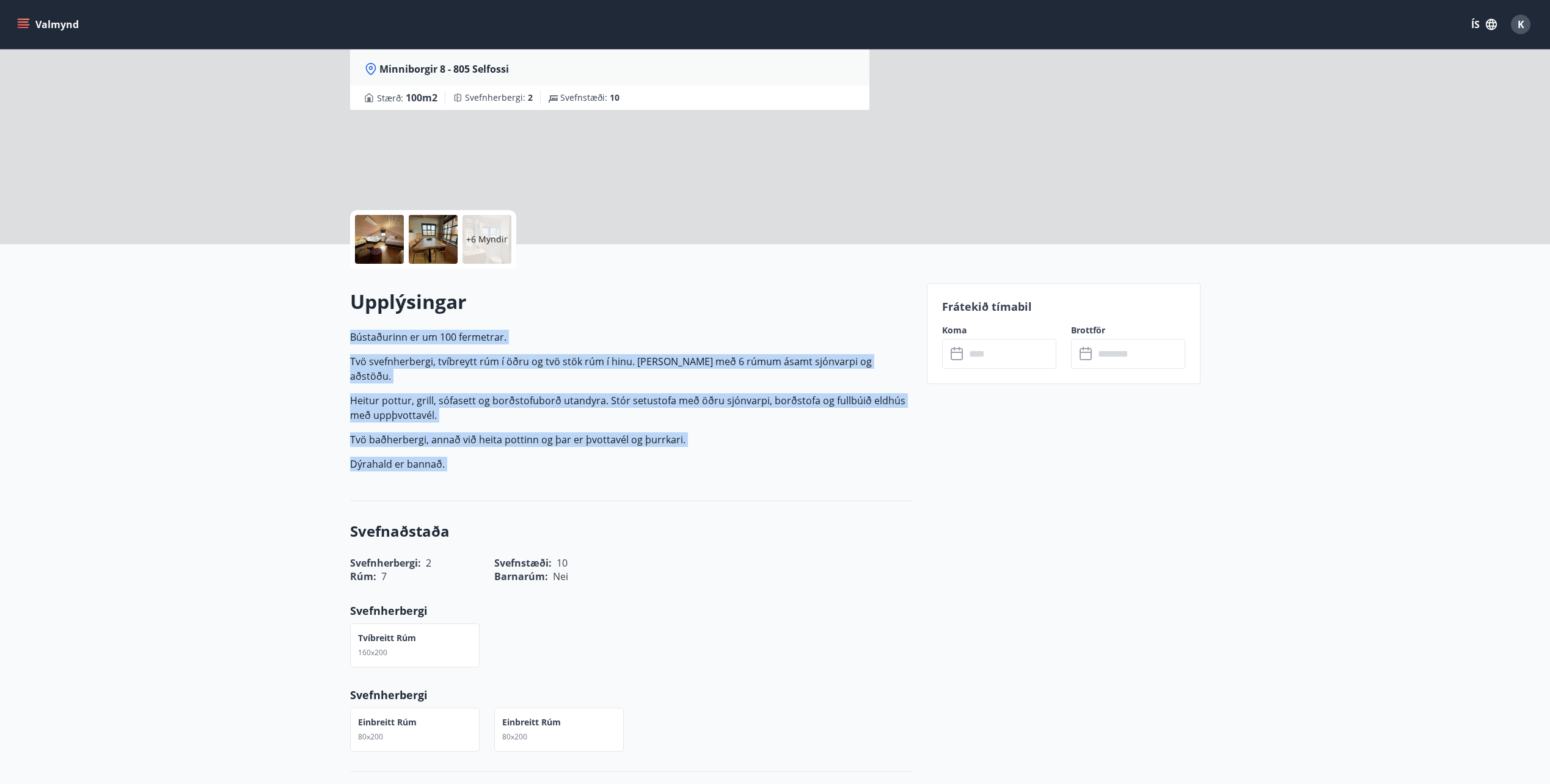
click at [377, 343] on p "Bústaðurinn er um 100 fermetrar." at bounding box center [631, 337] width 562 height 15
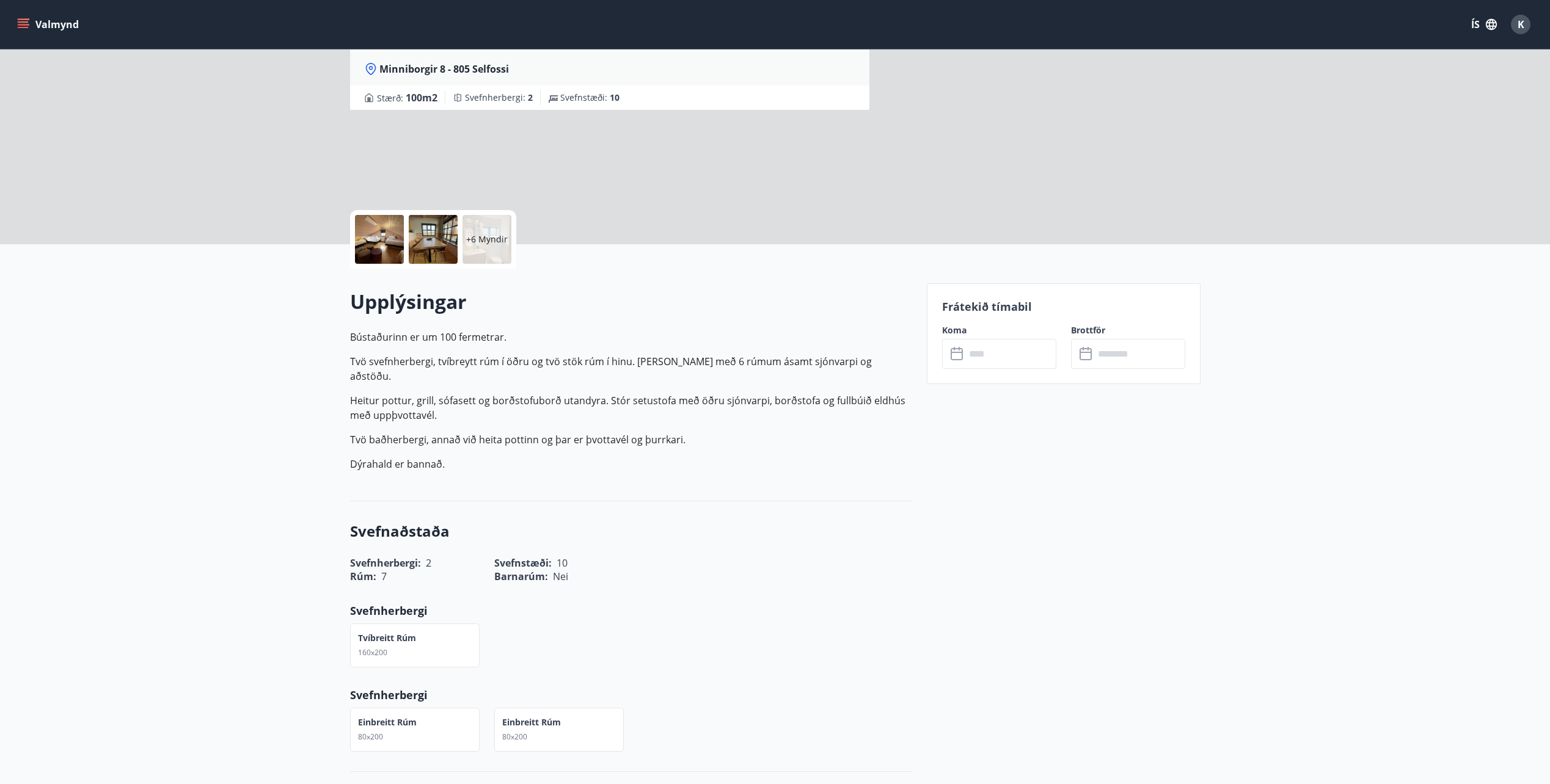
drag, startPoint x: 564, startPoint y: 391, endPoint x: 703, endPoint y: 405, distance: 139.7
click at [703, 405] on p "Heitur pottur, grill, sófasett og borðstofuborð utandyra. Stór setustofa með öð…" at bounding box center [631, 408] width 562 height 29
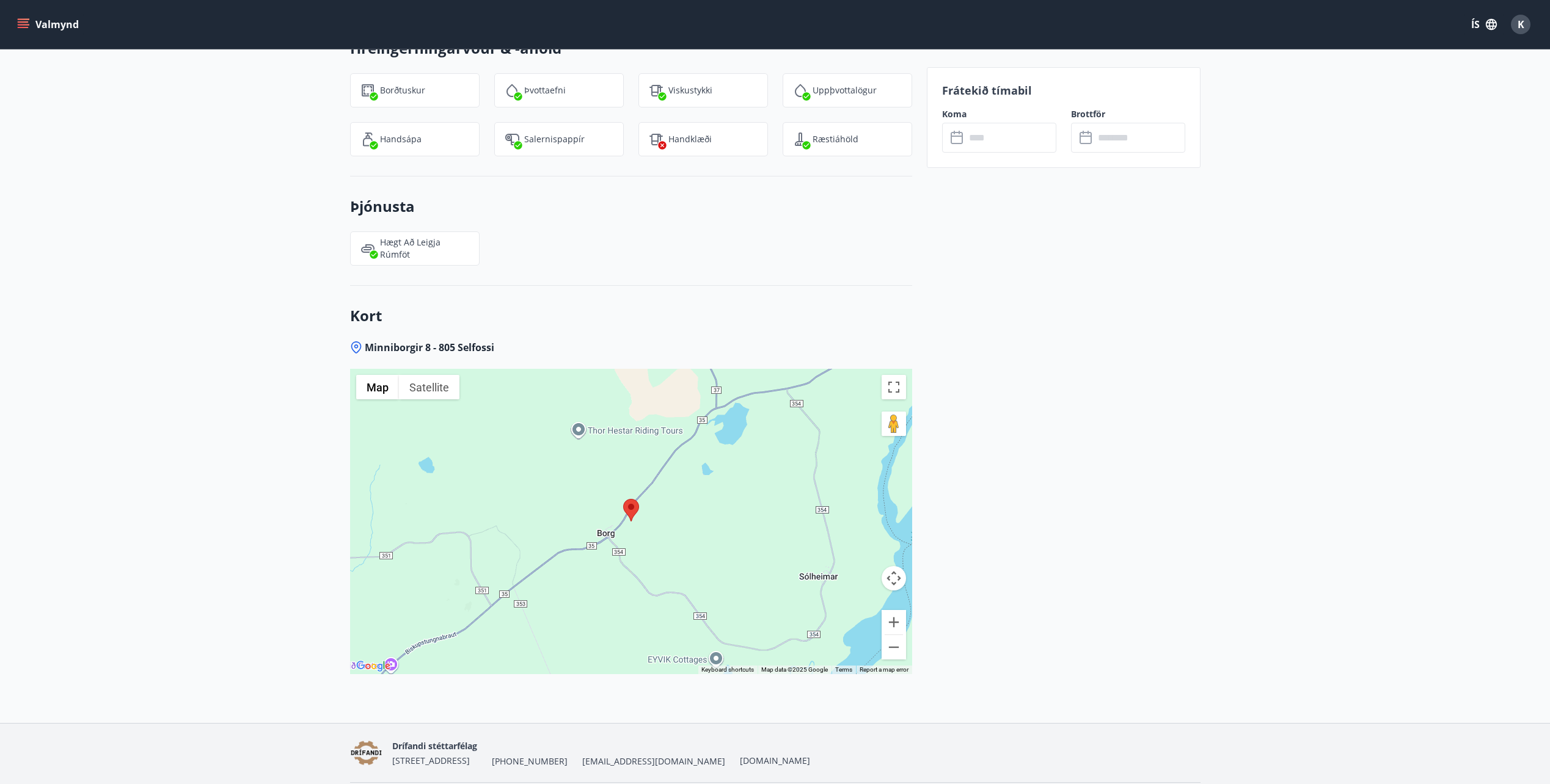
scroll to position [1640, 0]
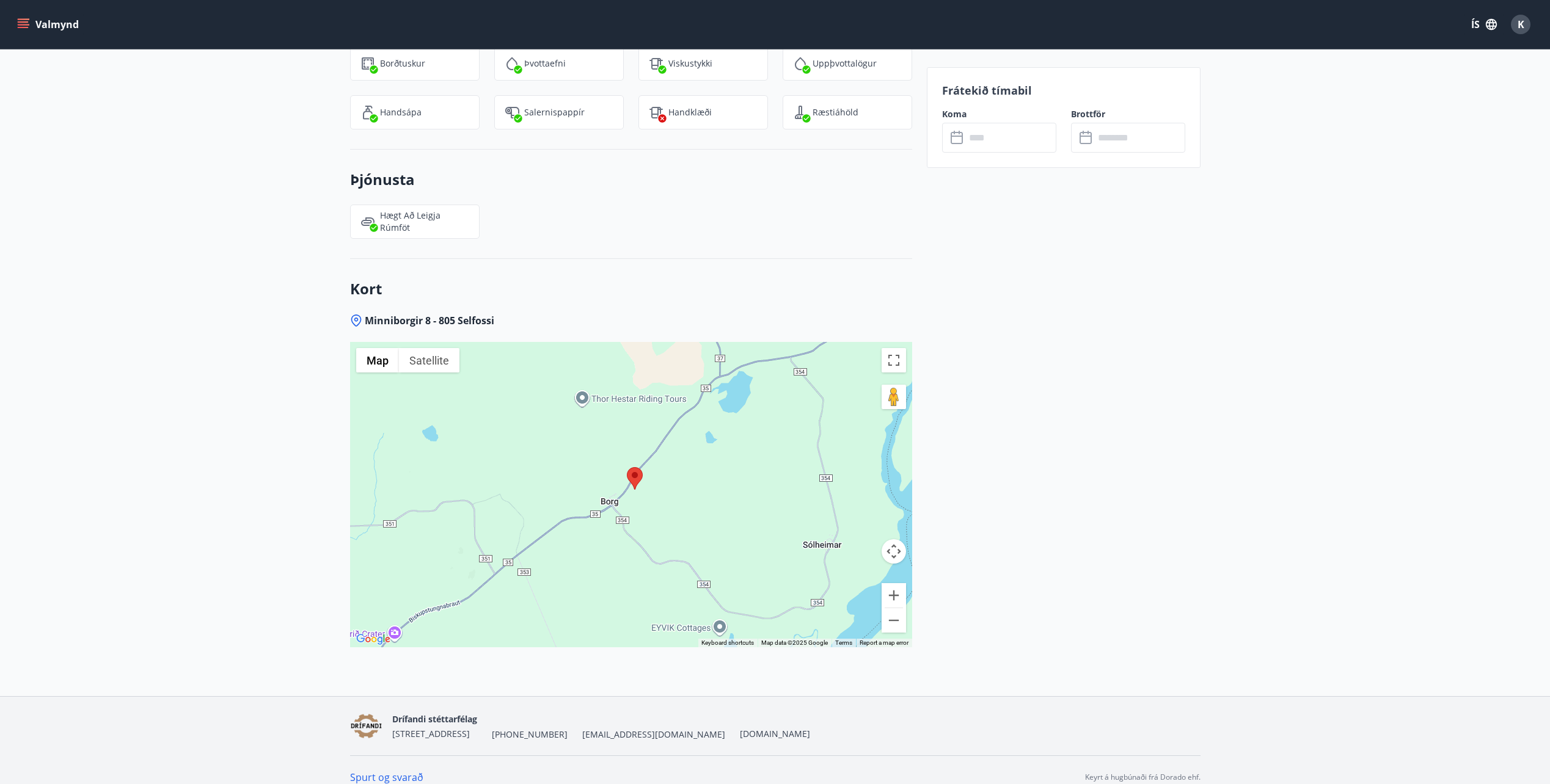
drag, startPoint x: 770, startPoint y: 480, endPoint x: 775, endPoint y: 474, distance: 7.8
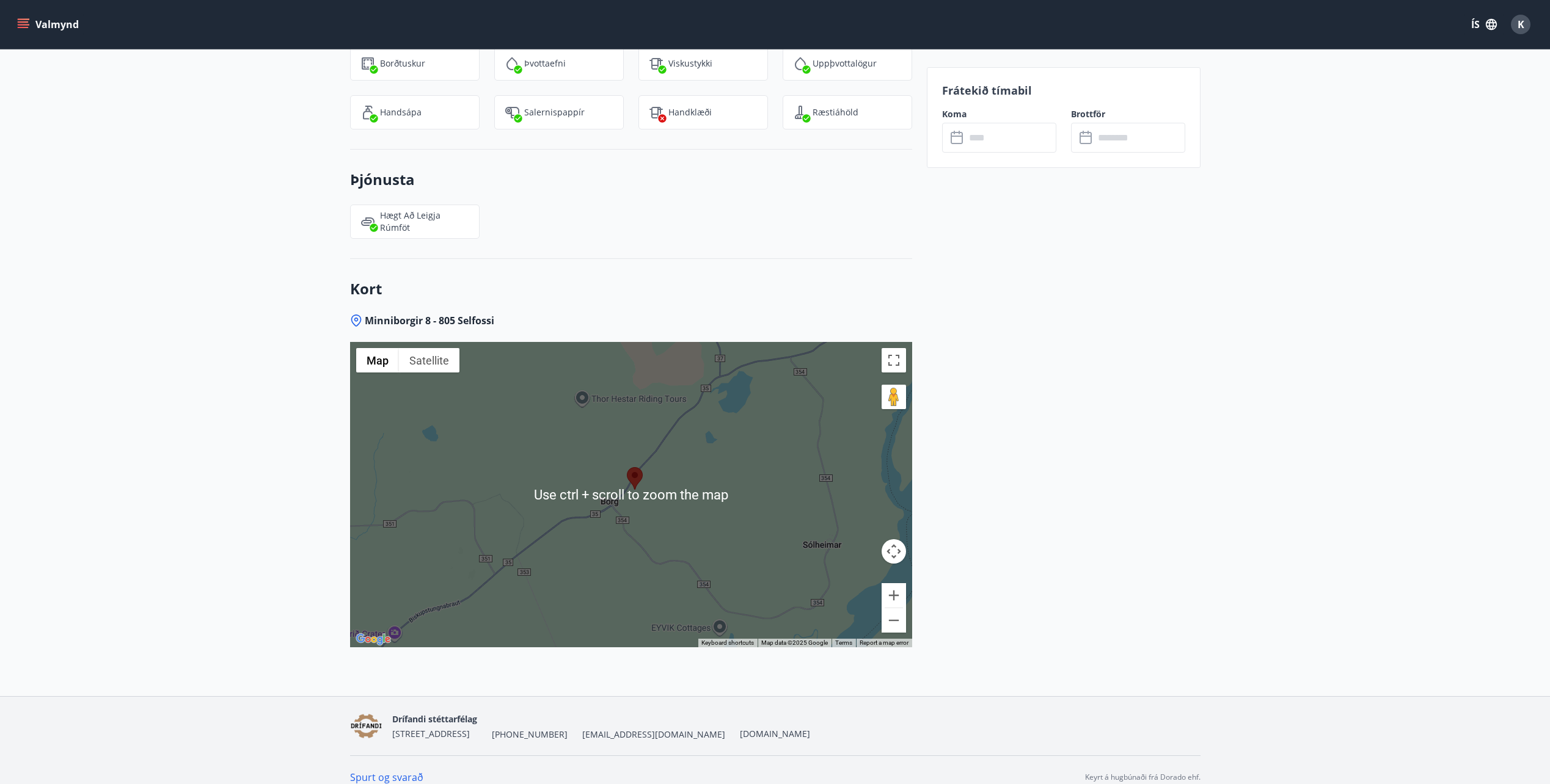
click at [715, 436] on div at bounding box center [631, 495] width 562 height 305
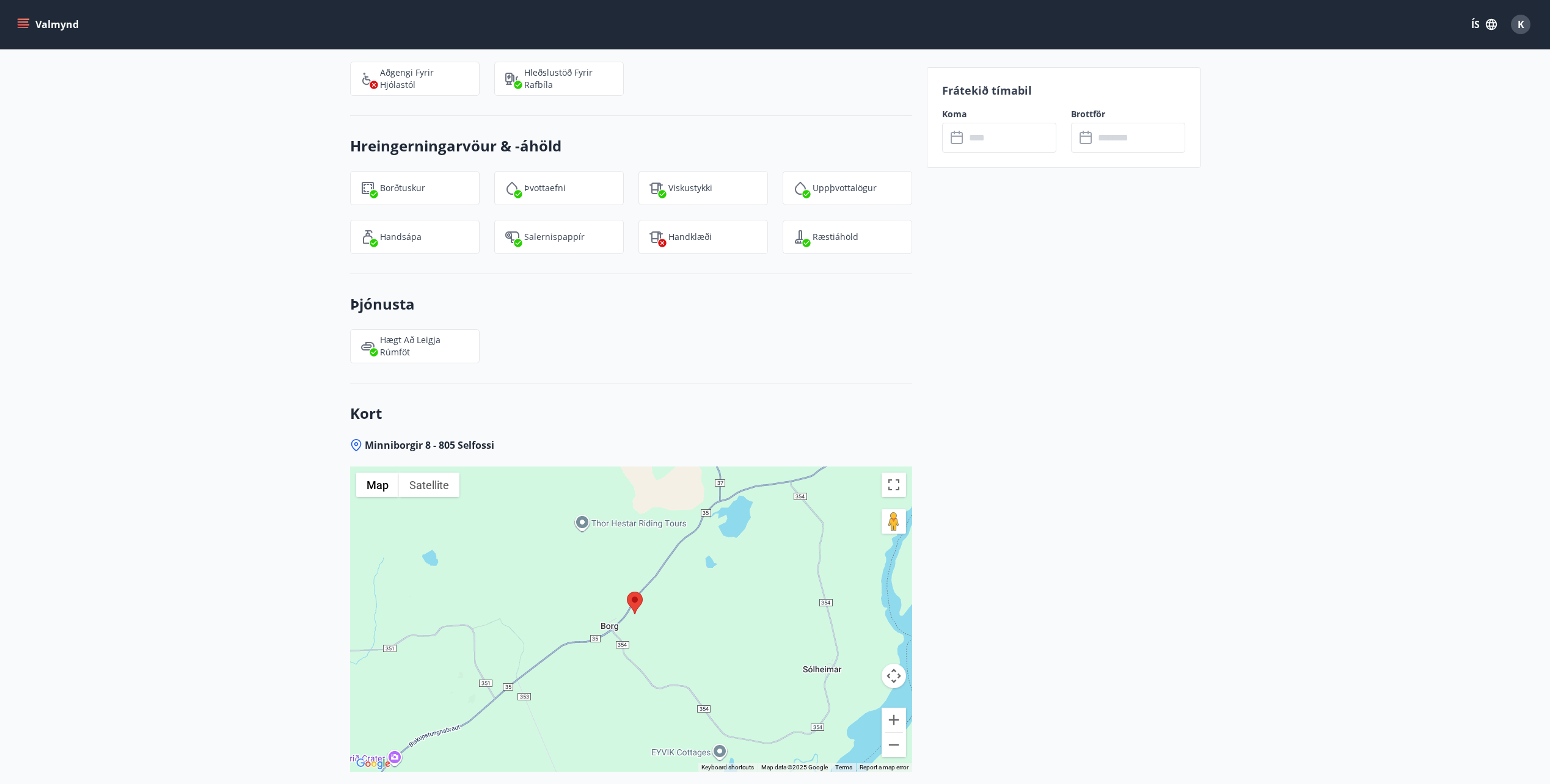
scroll to position [1518, 0]
